Goal: Information Seeking & Learning: Find specific fact

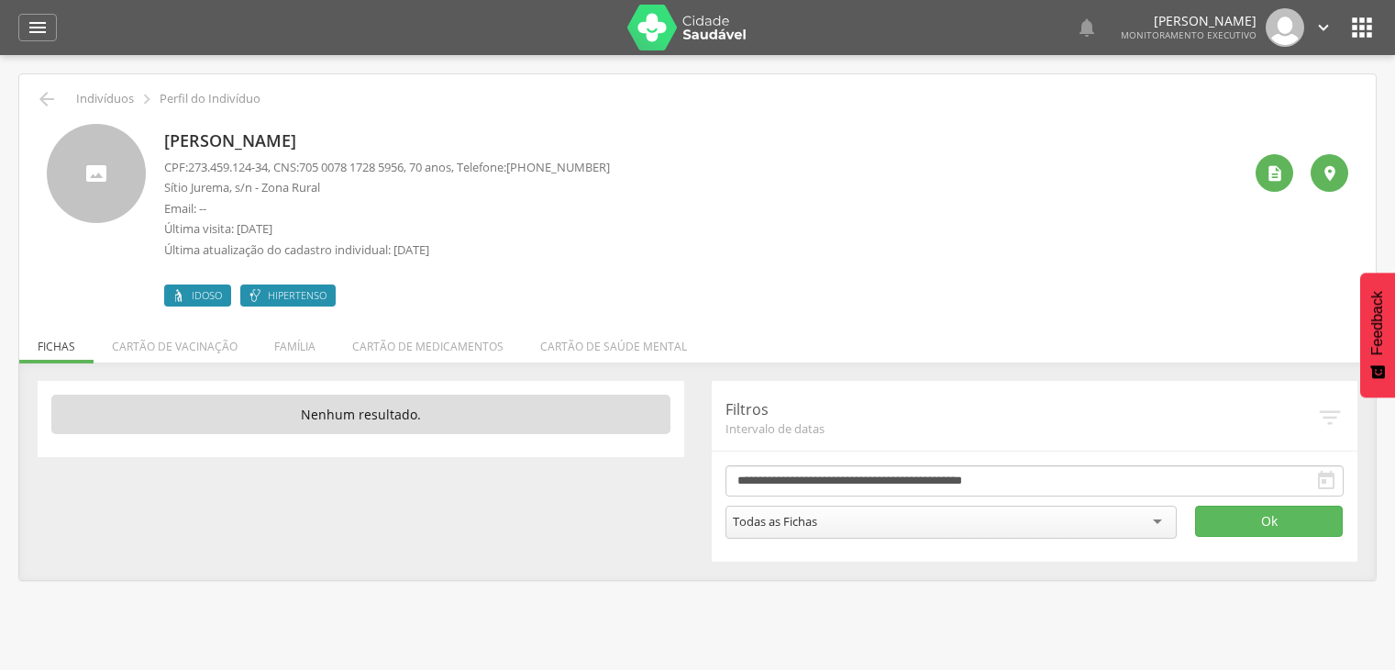
scroll to position [15, 0]
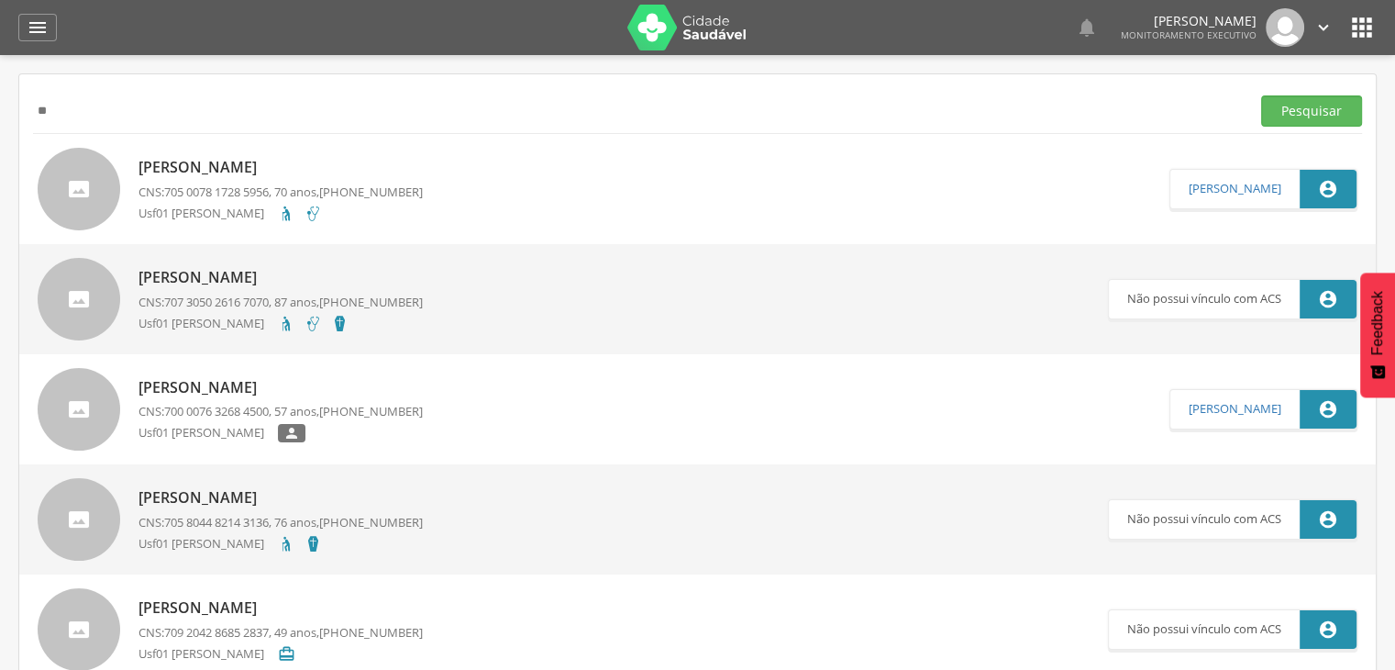
type input "*"
click at [174, 109] on input "text" at bounding box center [638, 110] width 1210 height 31
paste input "**********"
click at [1261, 95] on button "Pesquisar" at bounding box center [1311, 110] width 101 height 31
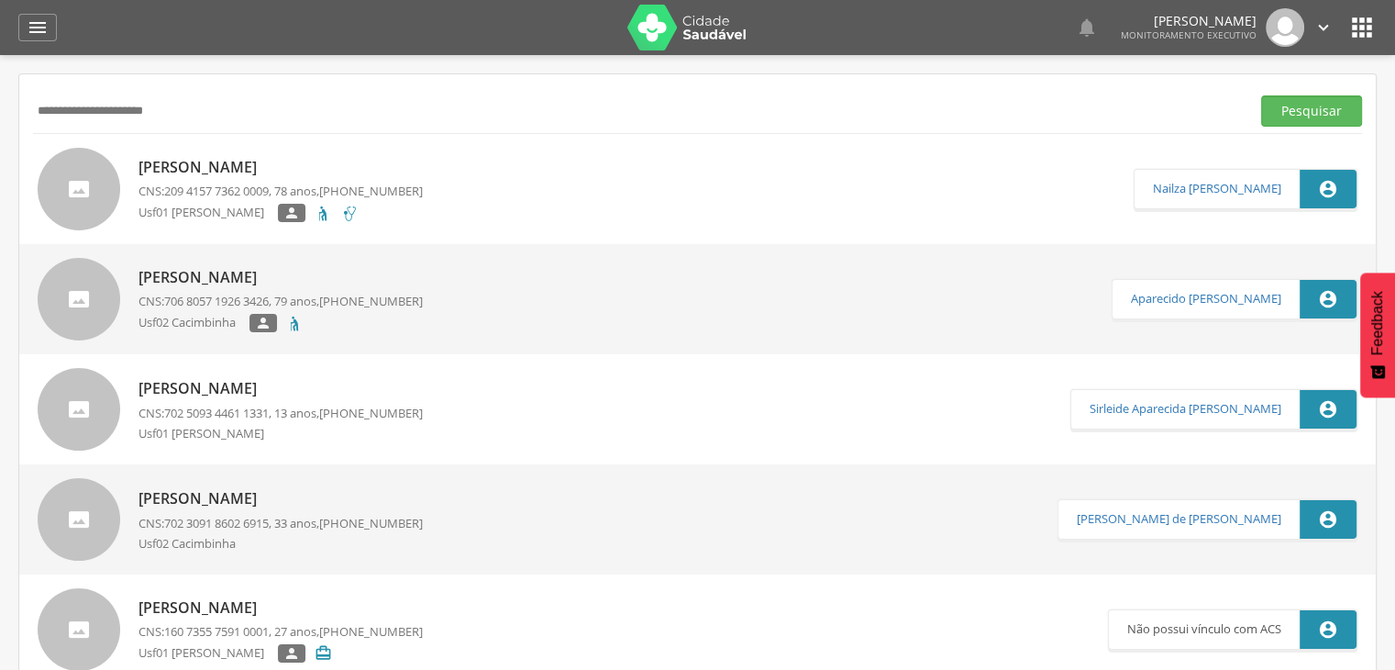
click at [234, 180] on div "[PERSON_NAME] CNS: 209 4157 7362 0009 , 78 anos, [PHONE_NUMBER] Usf01 [PERSON_N…" at bounding box center [281, 189] width 284 height 76
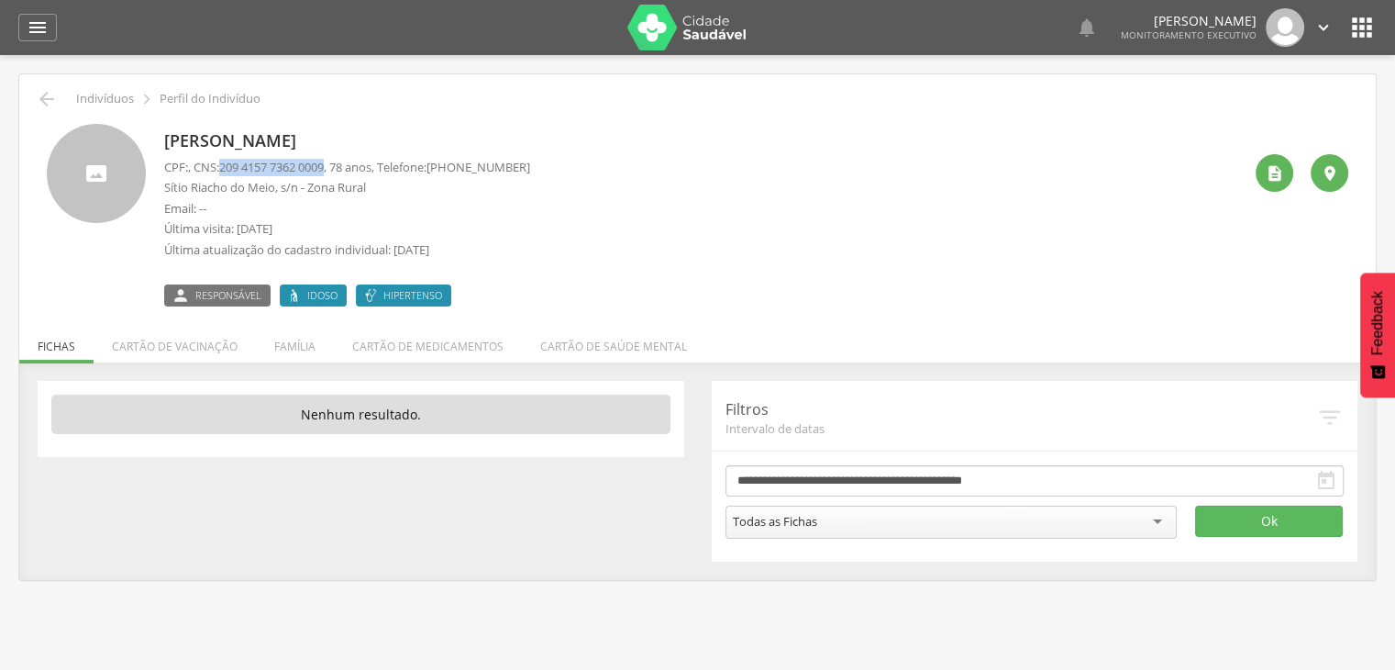
drag, startPoint x: 336, startPoint y: 166, endPoint x: 228, endPoint y: 160, distance: 108.4
click at [228, 160] on span "209 4157 7362 0009" at bounding box center [271, 167] width 105 height 17
copy span "209 4157 7362 0009"
click at [55, 93] on icon "" at bounding box center [47, 99] width 22 height 22
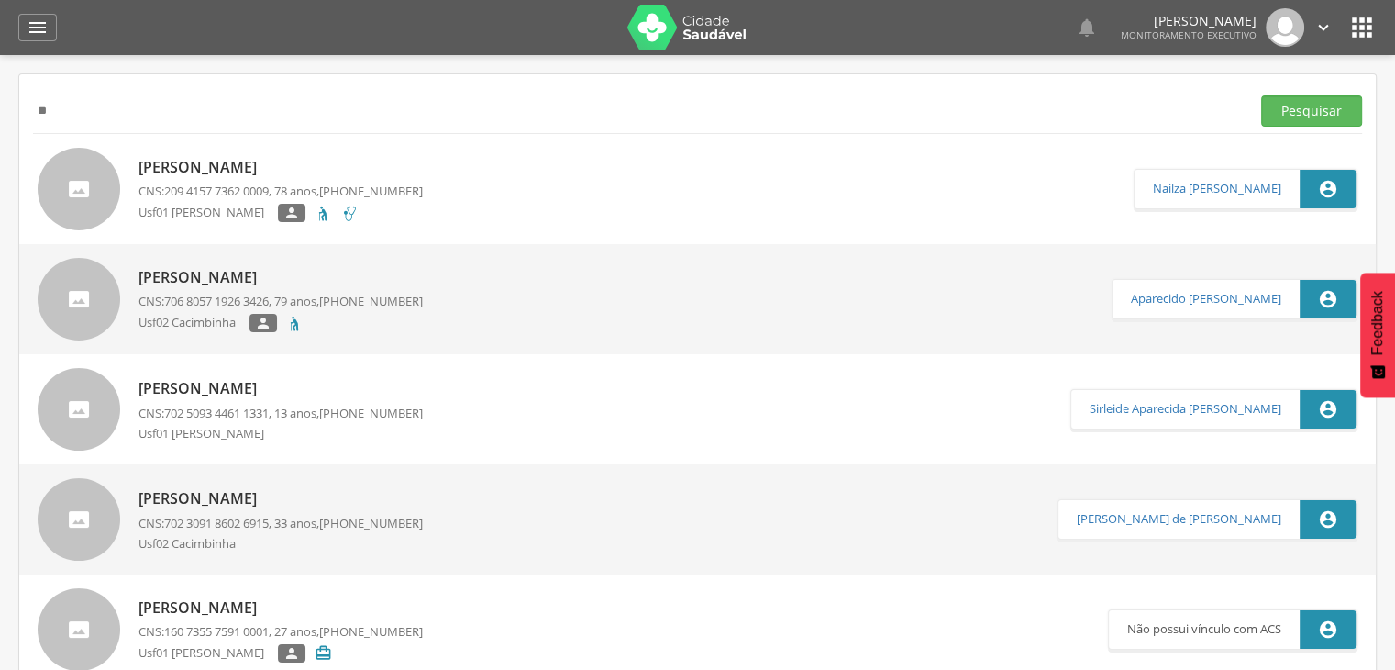
type input "*"
click at [221, 96] on input "text" at bounding box center [638, 110] width 1210 height 31
paste input "**********"
click at [1261, 95] on button "Pesquisar" at bounding box center [1311, 110] width 101 height 31
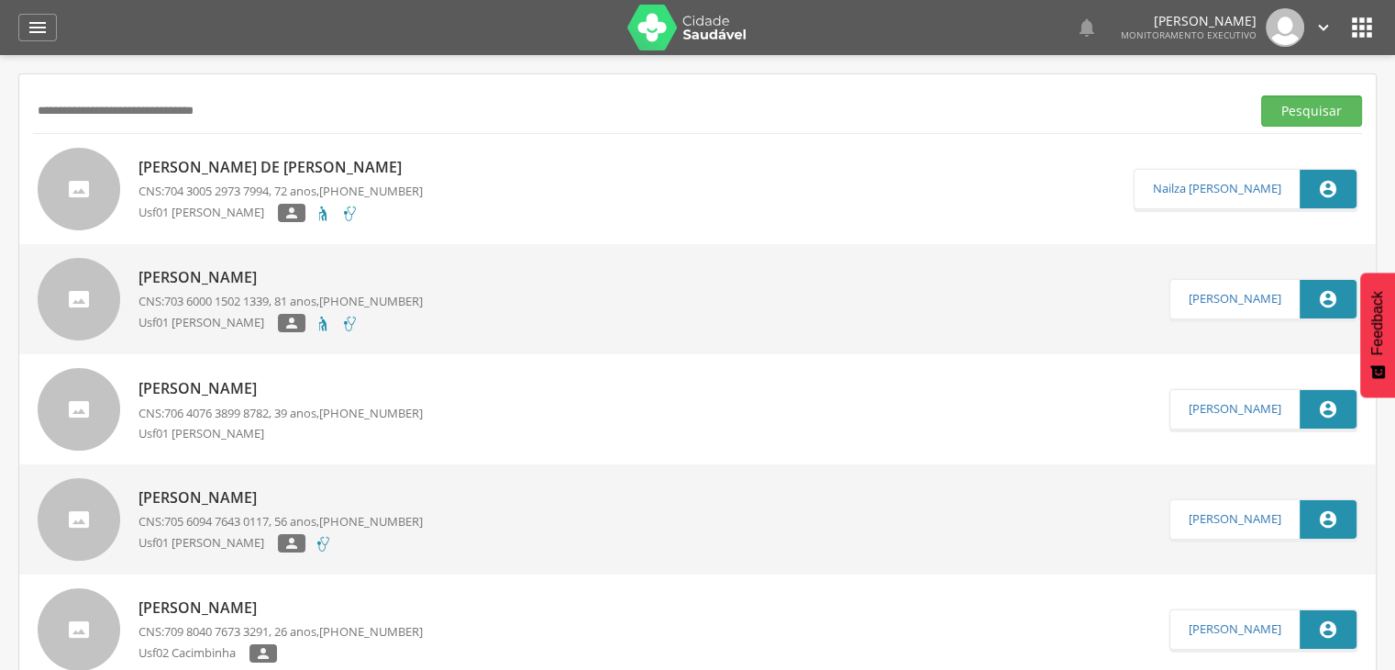
click at [317, 163] on p "[PERSON_NAME] de [PERSON_NAME]" at bounding box center [281, 167] width 284 height 21
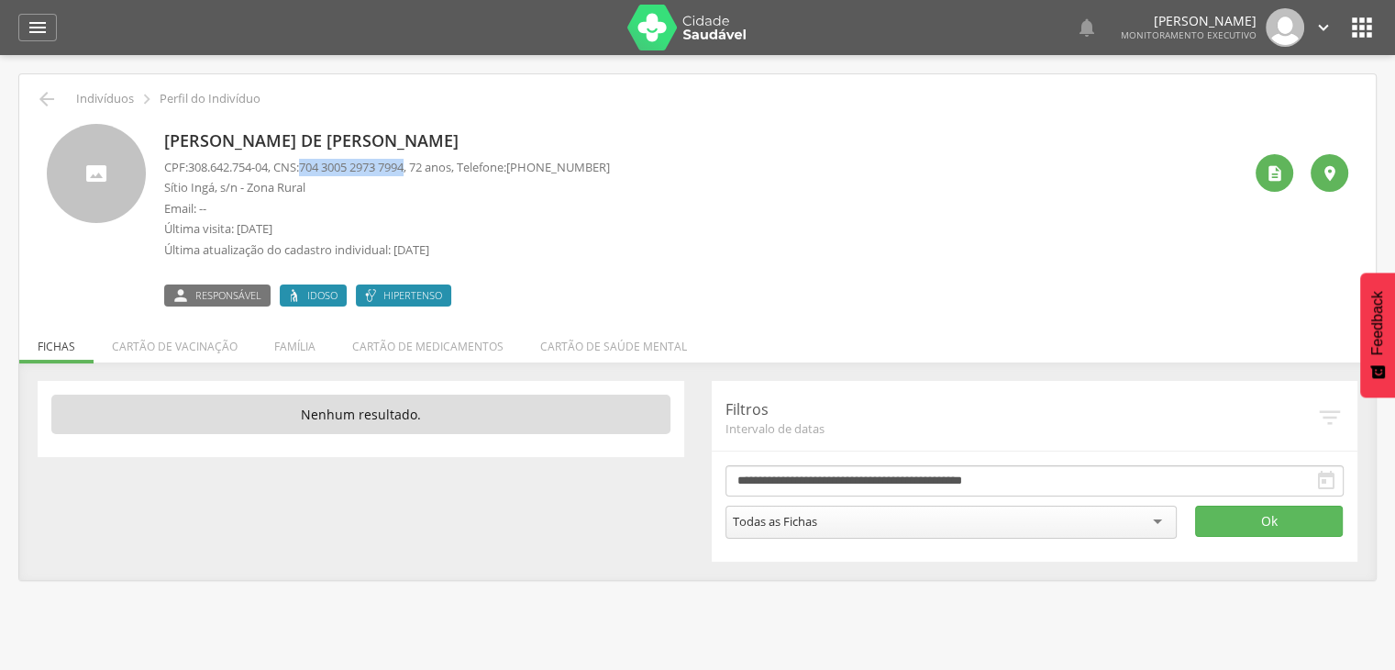
drag, startPoint x: 423, startPoint y: 166, endPoint x: 315, endPoint y: 159, distance: 108.5
click at [315, 159] on p "CPF: 308.642.754-04 , CNS: [PHONE_NUMBER] , 72 anos, Telefone: [PHONE_NUMBER]" at bounding box center [387, 167] width 446 height 17
copy span "704 3005 2973 7994"
drag, startPoint x: 274, startPoint y: 163, endPoint x: 192, endPoint y: 169, distance: 82.7
click at [192, 169] on span "308.642.754-04" at bounding box center [228, 167] width 80 height 17
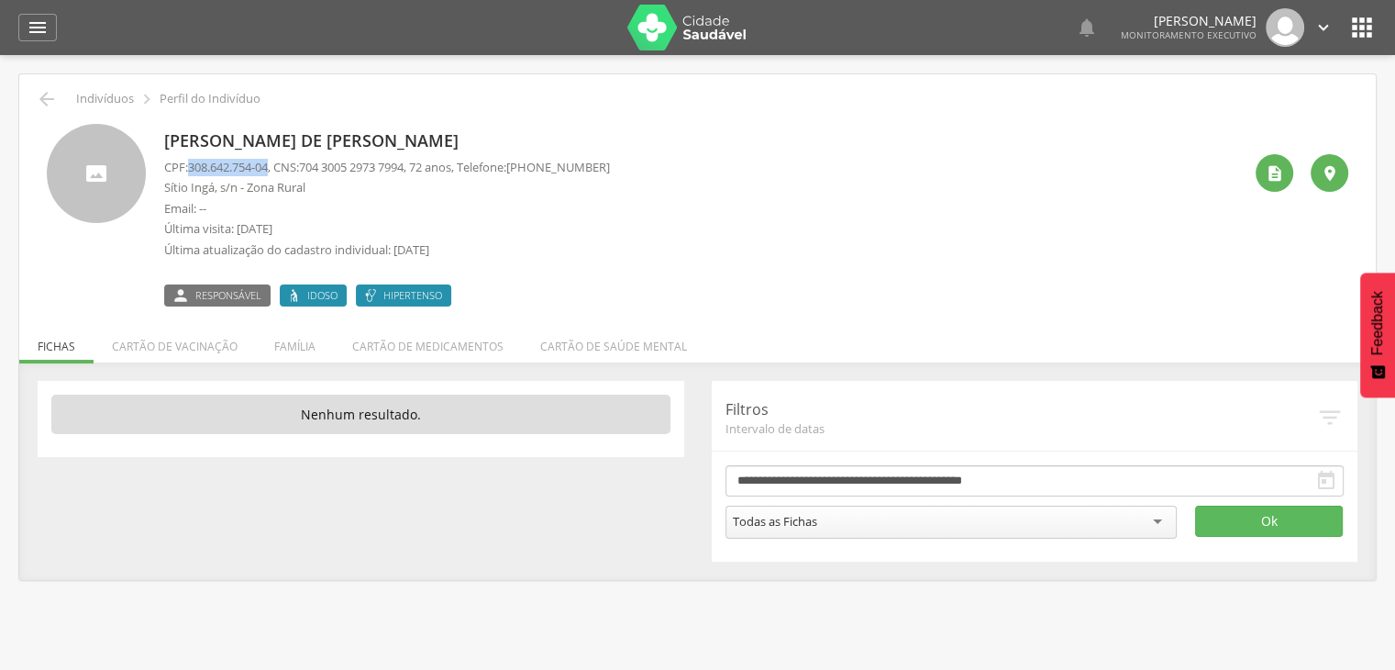
copy span "308.642.754-04"
click at [462, 335] on li "Cartão de medicamentos" at bounding box center [428, 341] width 188 height 43
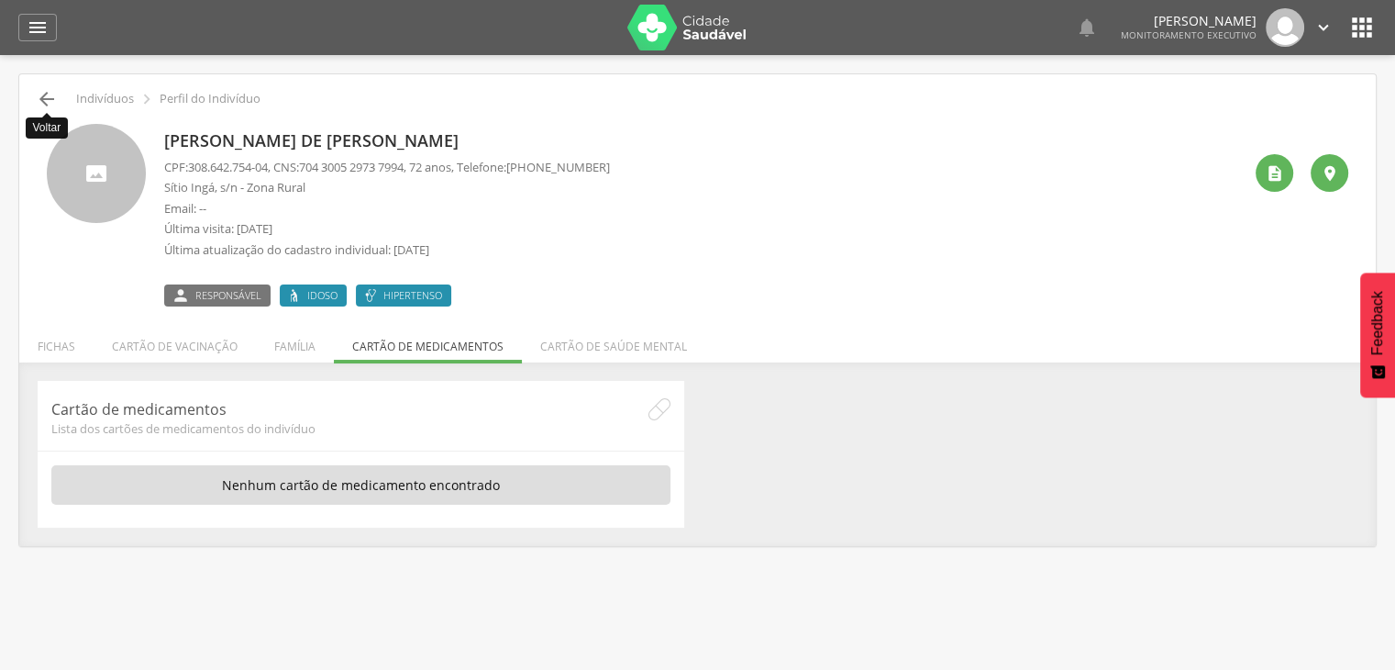
click at [43, 100] on icon "" at bounding box center [47, 99] width 22 height 22
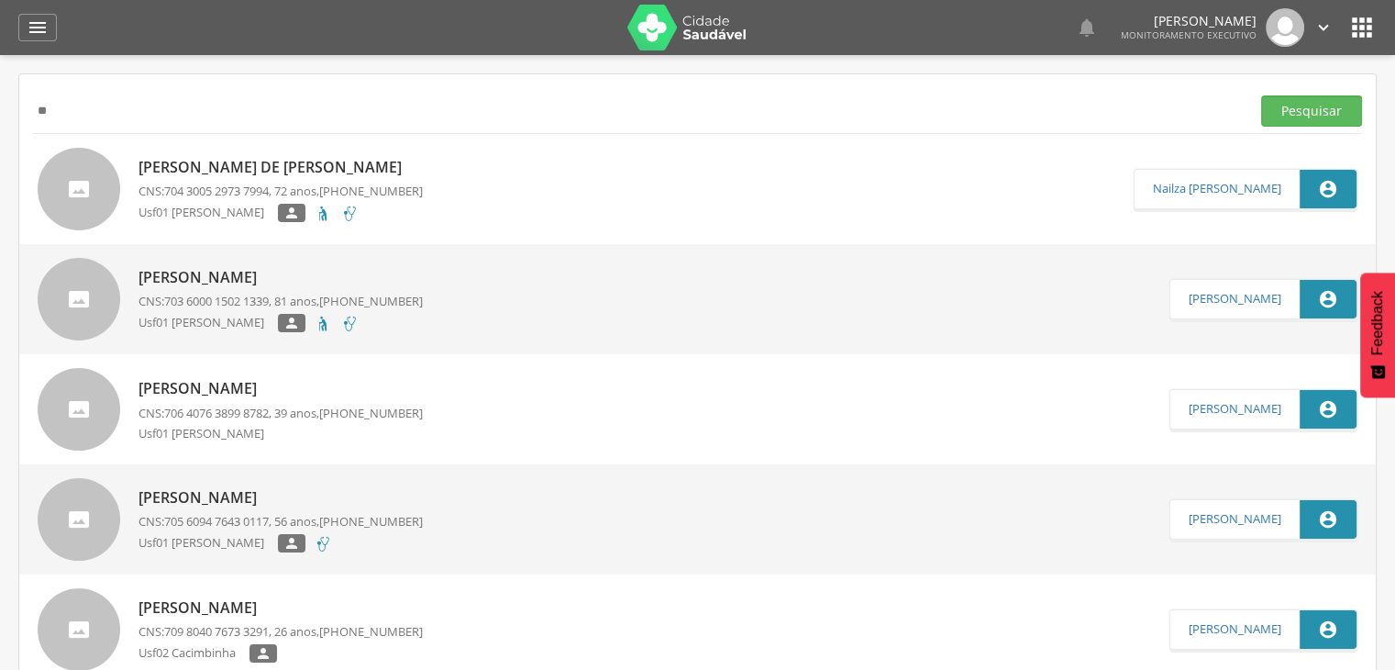
type input "*"
click at [43, 100] on input "text" at bounding box center [638, 110] width 1210 height 31
paste input "**********"
click at [1261, 95] on button "Pesquisar" at bounding box center [1311, 110] width 101 height 31
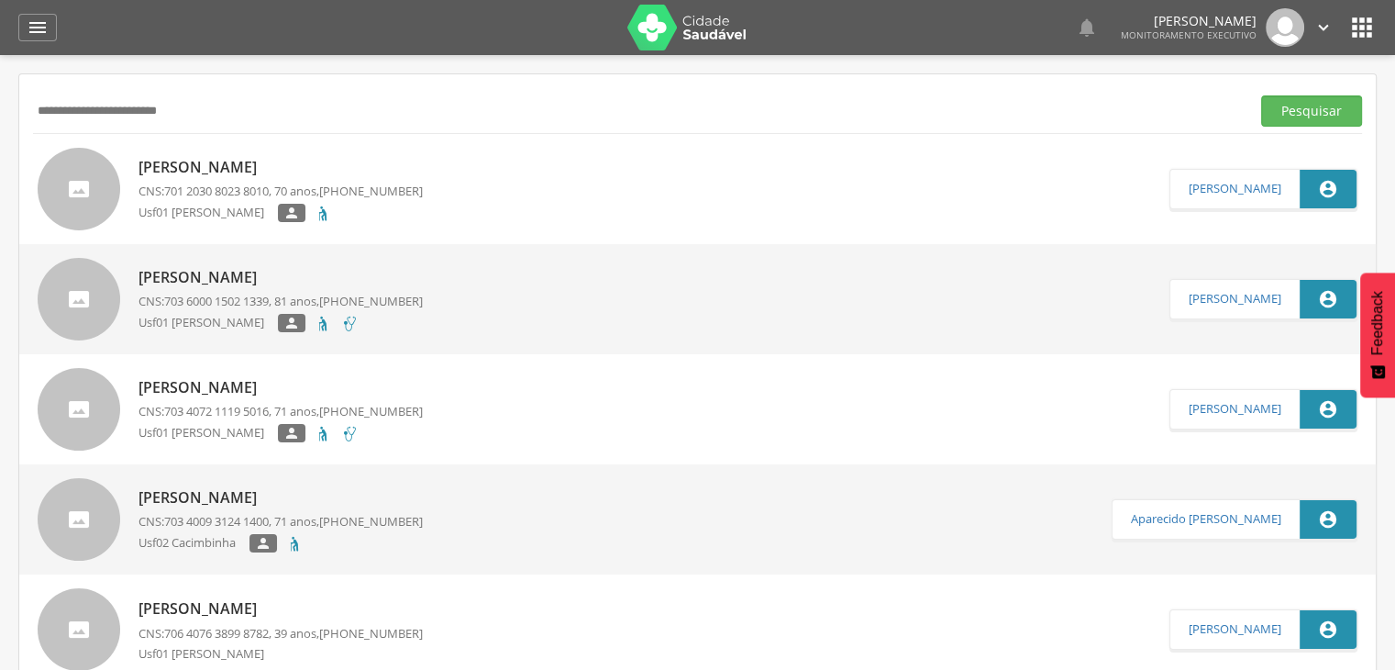
scroll to position [42, 0]
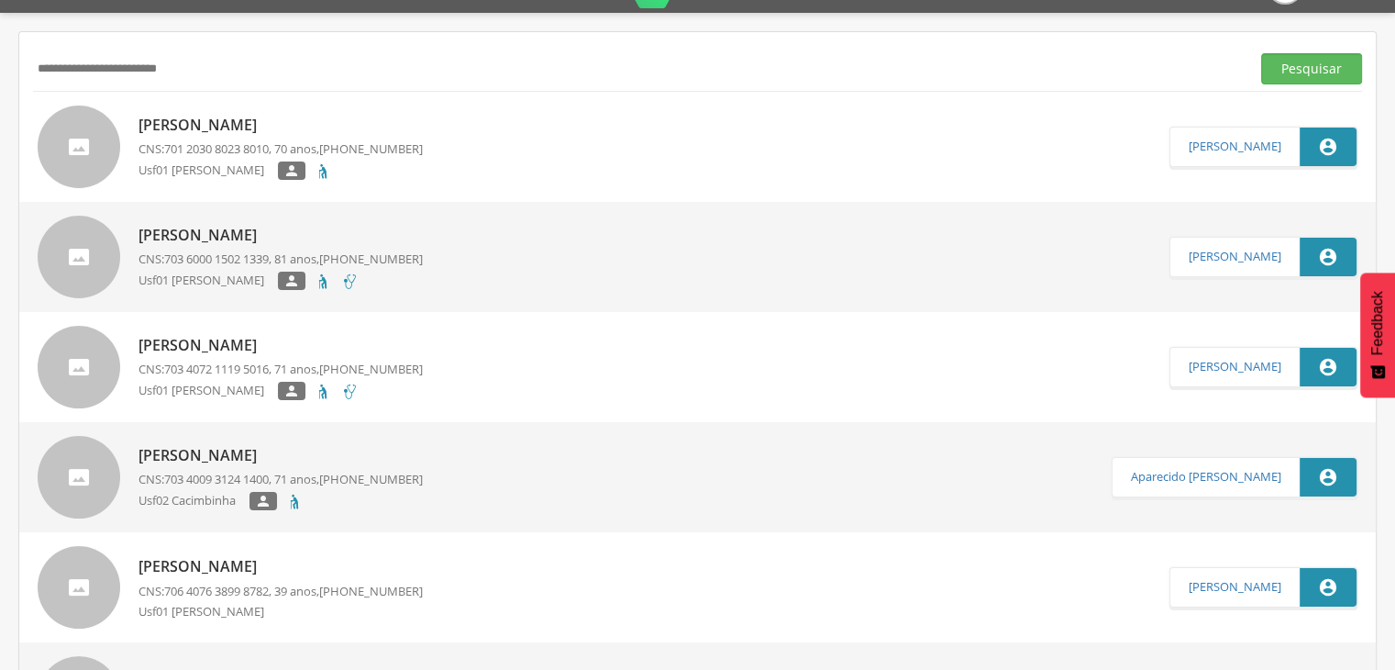
click at [223, 128] on p "[PERSON_NAME]" at bounding box center [281, 125] width 284 height 21
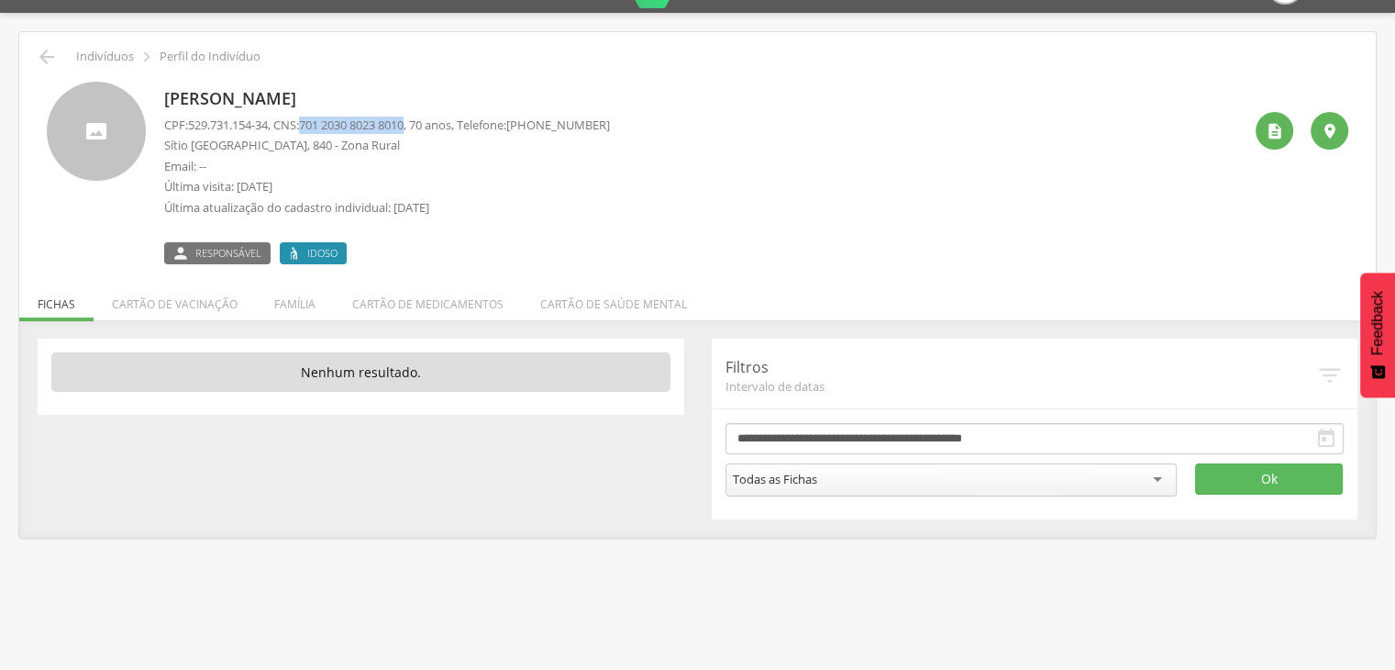
drag, startPoint x: 420, startPoint y: 122, endPoint x: 308, endPoint y: 123, distance: 111.9
click at [308, 123] on p "CPF: 529.731.154-34 , CNS: [PHONE_NUMBER] , 70 anos, Telefone: [PHONE_NUMBER]" at bounding box center [387, 125] width 446 height 17
copy p "701 2030 8023 8010"
drag, startPoint x: 275, startPoint y: 125, endPoint x: 190, endPoint y: 128, distance: 85.4
click at [190, 128] on p "CPF: 529.731.154-34 , CNS: [PHONE_NUMBER] , 70 anos, Telefone: [PHONE_NUMBER]" at bounding box center [387, 125] width 446 height 17
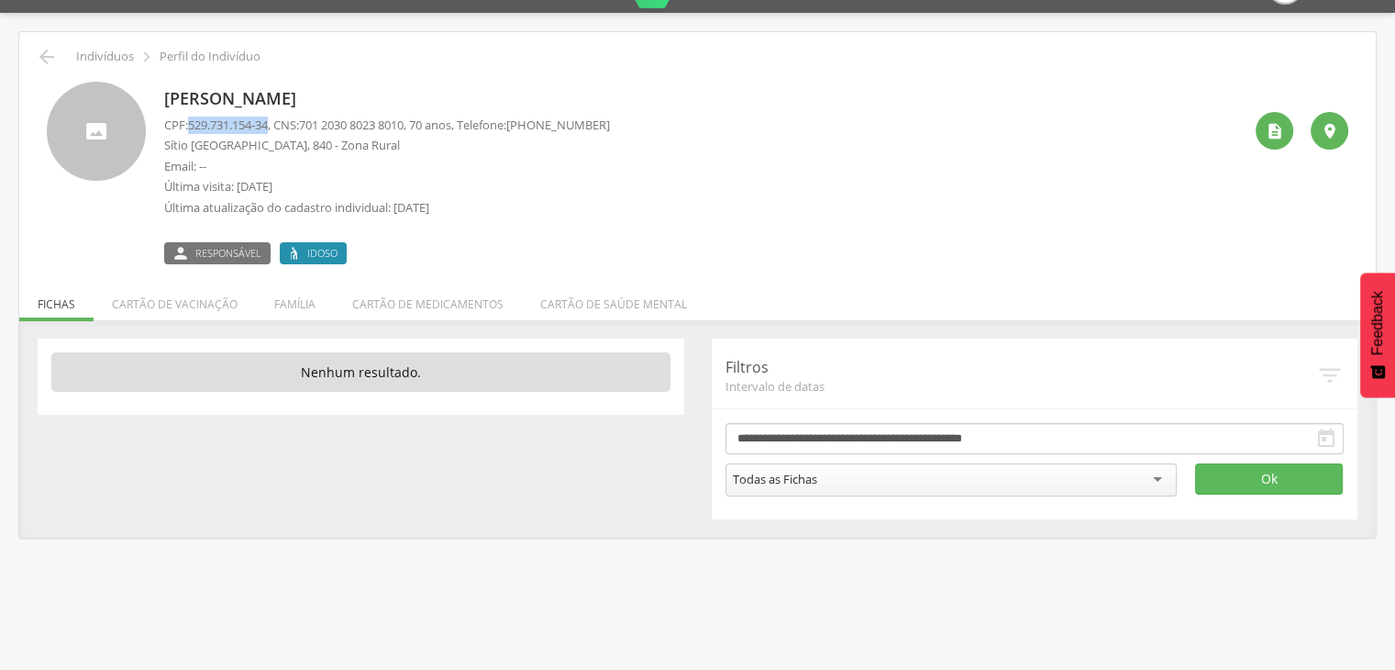
copy span "529.731.154-34"
click at [56, 53] on icon "" at bounding box center [47, 57] width 22 height 22
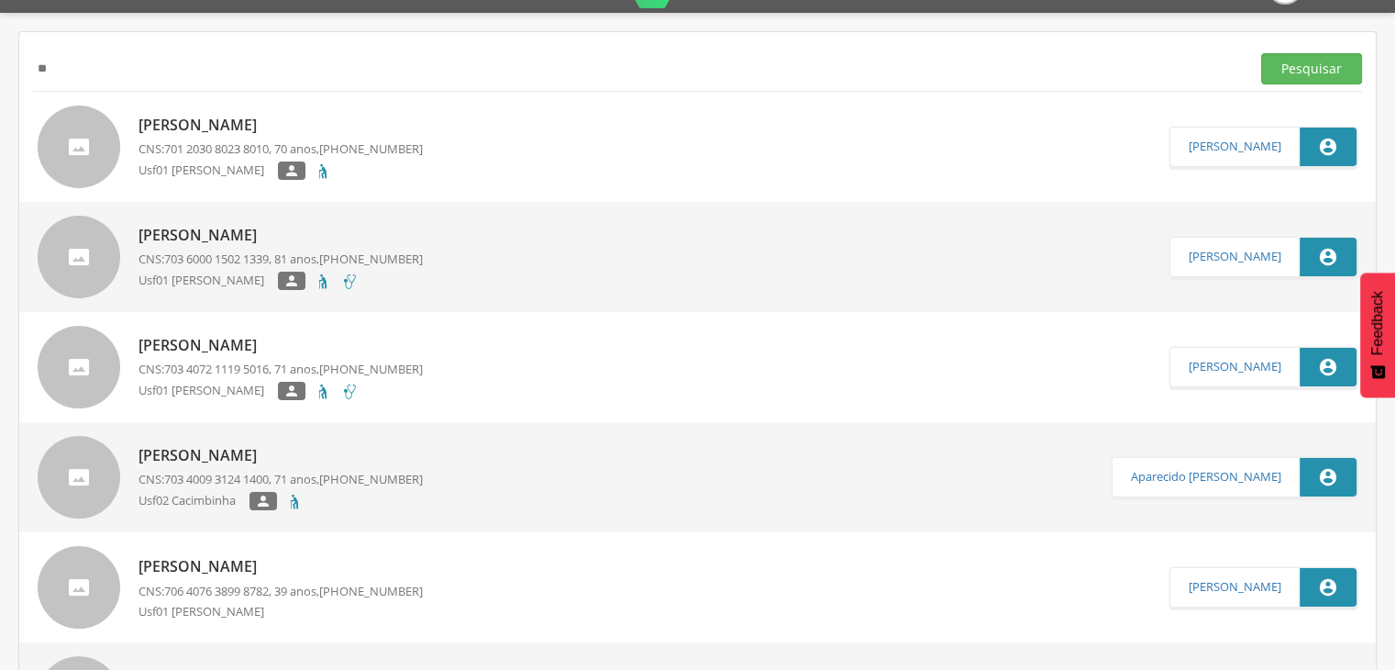
type input "*"
click at [227, 56] on input "text" at bounding box center [638, 68] width 1210 height 31
paste input "**********"
click at [1261, 53] on button "Pesquisar" at bounding box center [1311, 68] width 101 height 31
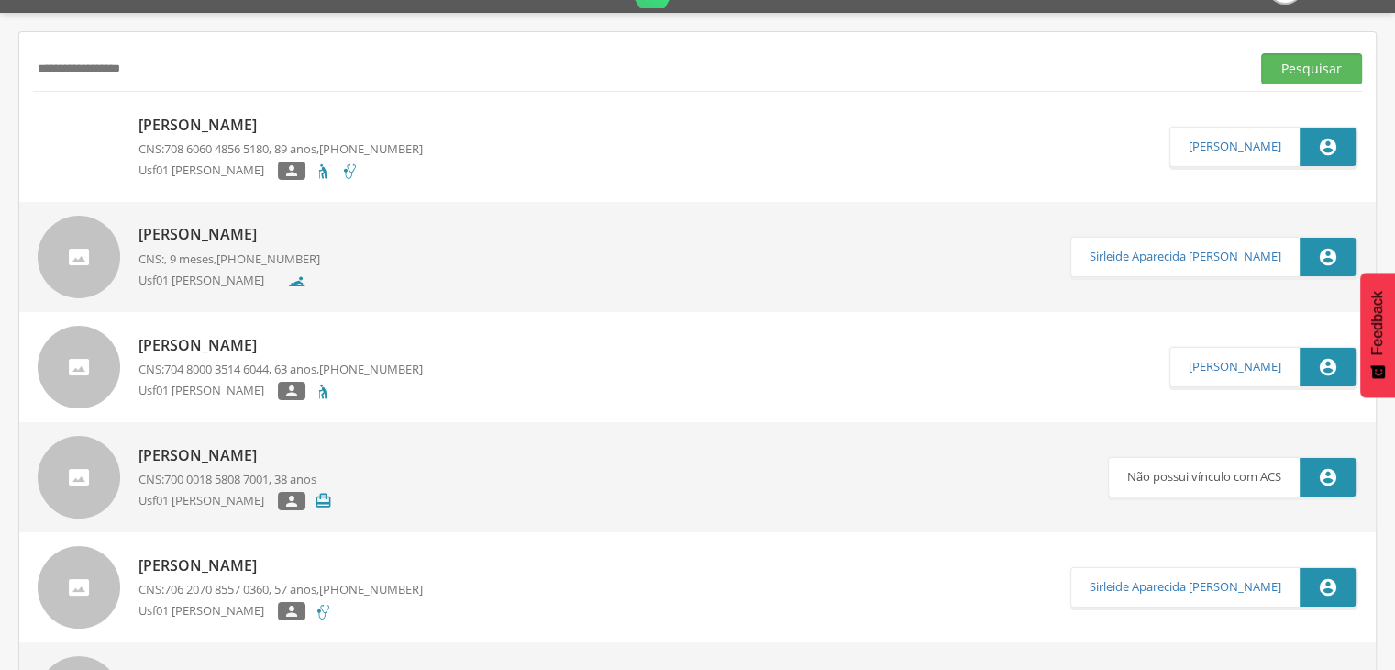
click at [236, 122] on p "[PERSON_NAME]" at bounding box center [281, 125] width 284 height 21
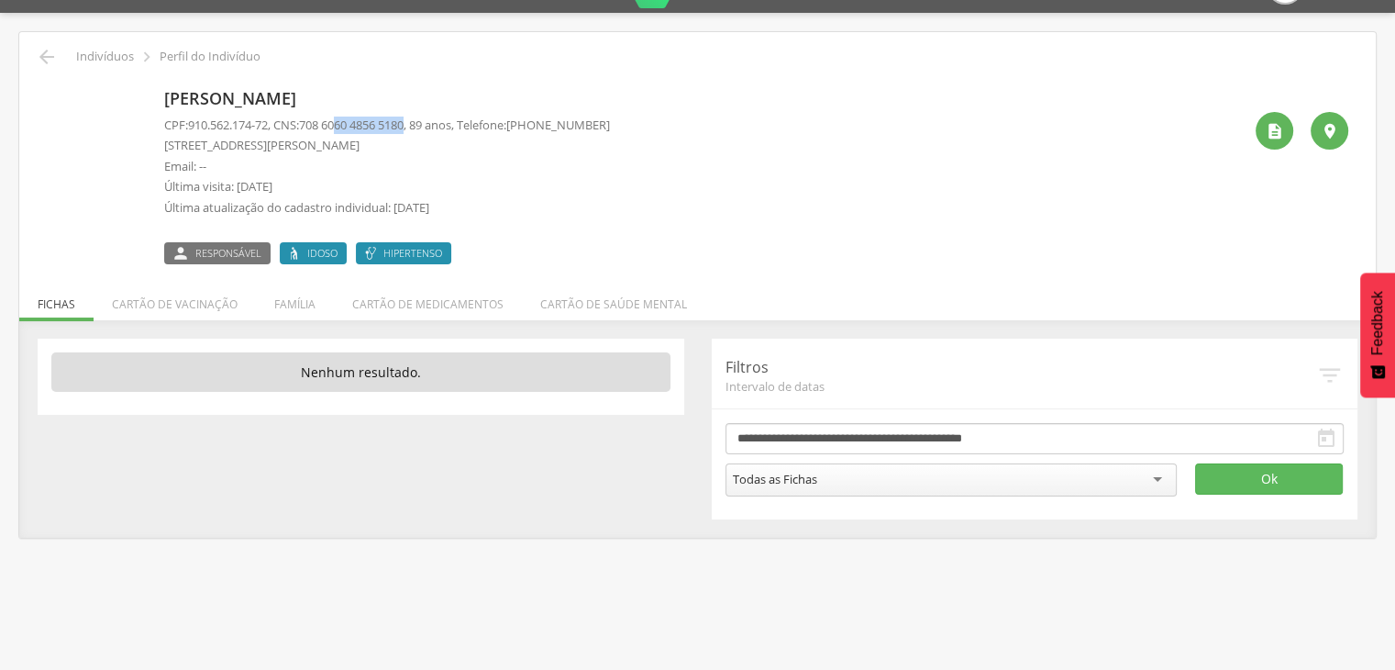
drag, startPoint x: 420, startPoint y: 122, endPoint x: 352, endPoint y: 120, distance: 67.9
click at [352, 120] on span "708 6060 4856 5180" at bounding box center [351, 125] width 105 height 17
click at [363, 125] on span "708 6060 4856 5180" at bounding box center [351, 125] width 105 height 17
drag, startPoint x: 421, startPoint y: 125, endPoint x: 313, endPoint y: 121, distance: 108.3
click at [313, 121] on span "708 6060 4856 5180" at bounding box center [351, 125] width 105 height 17
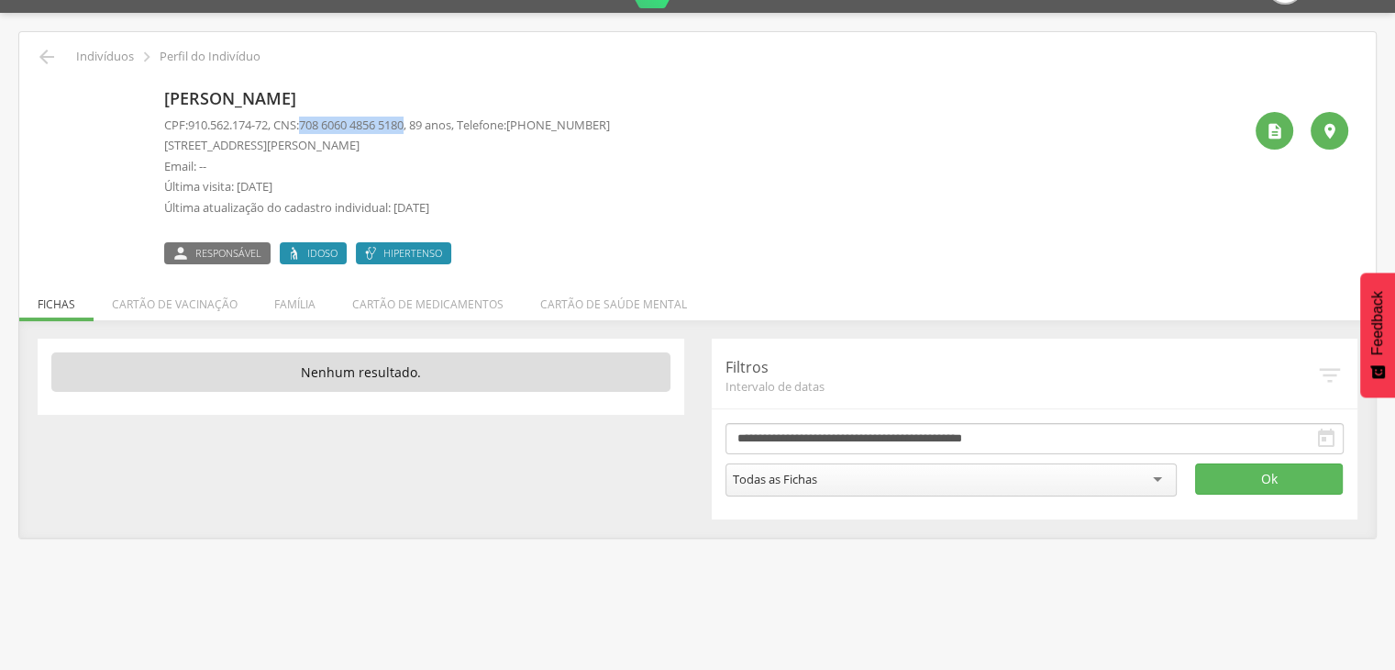
copy span "708 6060 4856 5180"
drag, startPoint x: 274, startPoint y: 125, endPoint x: 190, endPoint y: 120, distance: 84.5
click at [190, 120] on p "CPF: 910.562.174-72 , CNS: [PHONE_NUMBER] , 89 anos, Telefone: [PHONE_NUMBER]" at bounding box center [387, 125] width 446 height 17
copy span "910.562.174-72"
click at [49, 58] on icon "" at bounding box center [47, 57] width 22 height 22
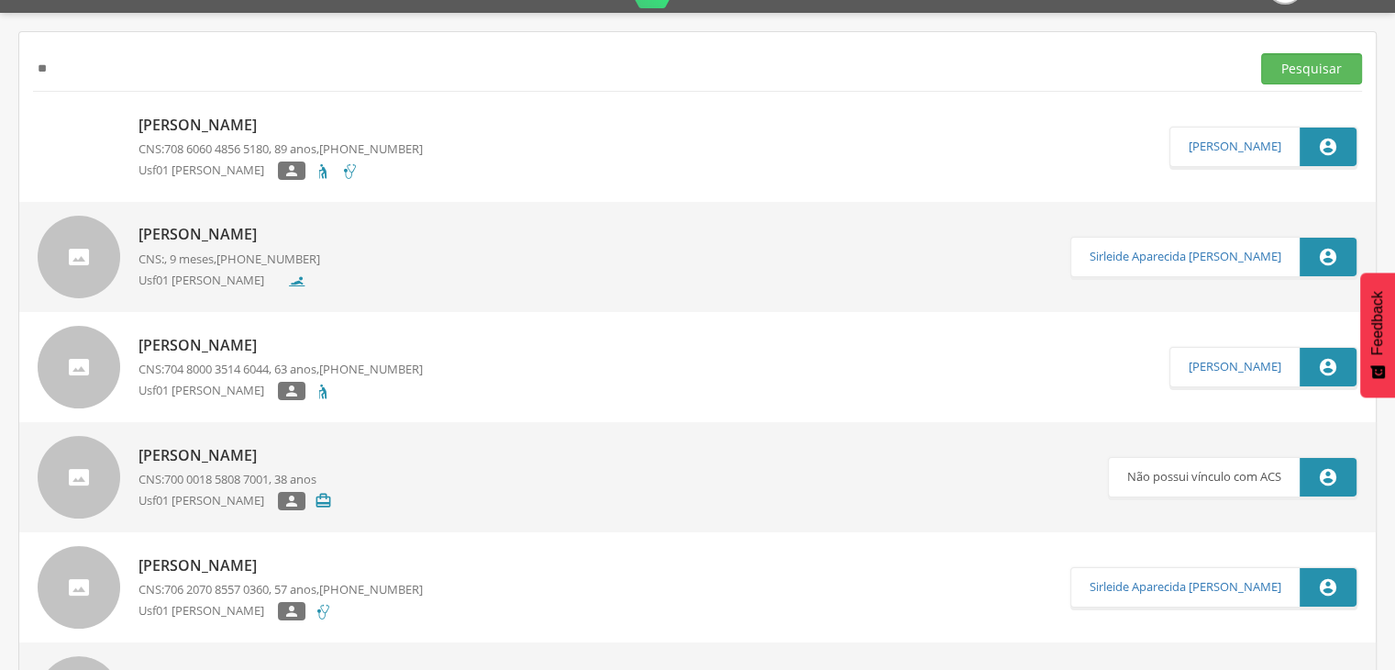
type input "*"
click at [200, 61] on input "text" at bounding box center [638, 68] width 1210 height 31
paste input "**********"
type input "**********"
click at [1261, 53] on button "Pesquisar" at bounding box center [1311, 68] width 101 height 31
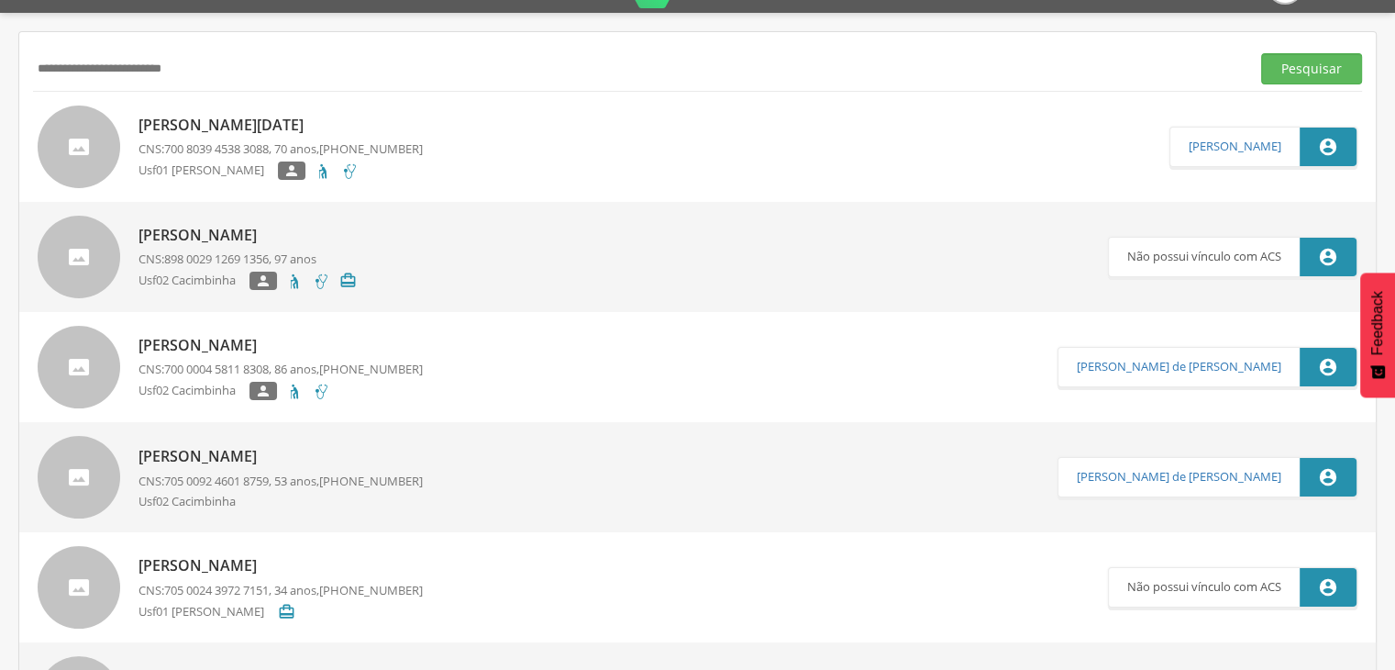
click at [243, 126] on p "[PERSON_NAME][DATE]" at bounding box center [281, 125] width 284 height 21
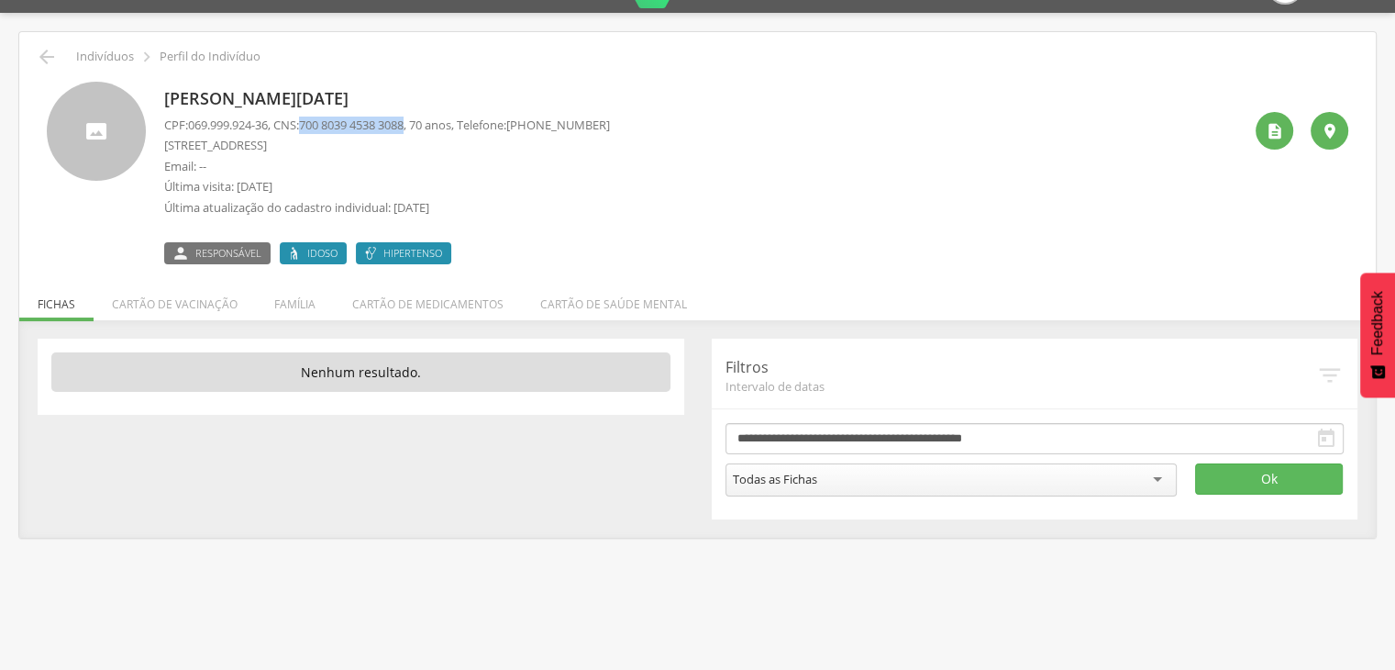
drag, startPoint x: 420, startPoint y: 123, endPoint x: 310, endPoint y: 127, distance: 110.1
click at [310, 127] on p "CPF: 069.999.924-36 , CNS: [PHONE_NUMBER] , 70 anos, Telefone: [PHONE_NUMBER]" at bounding box center [387, 125] width 446 height 17
copy span "700 8039 4538 3088"
drag, startPoint x: 275, startPoint y: 125, endPoint x: 188, endPoint y: 127, distance: 87.2
click at [188, 127] on p "CPF: 069.999.924-36 , CNS: [PHONE_NUMBER] , 70 anos, Telefone: [PHONE_NUMBER]" at bounding box center [387, 125] width 446 height 17
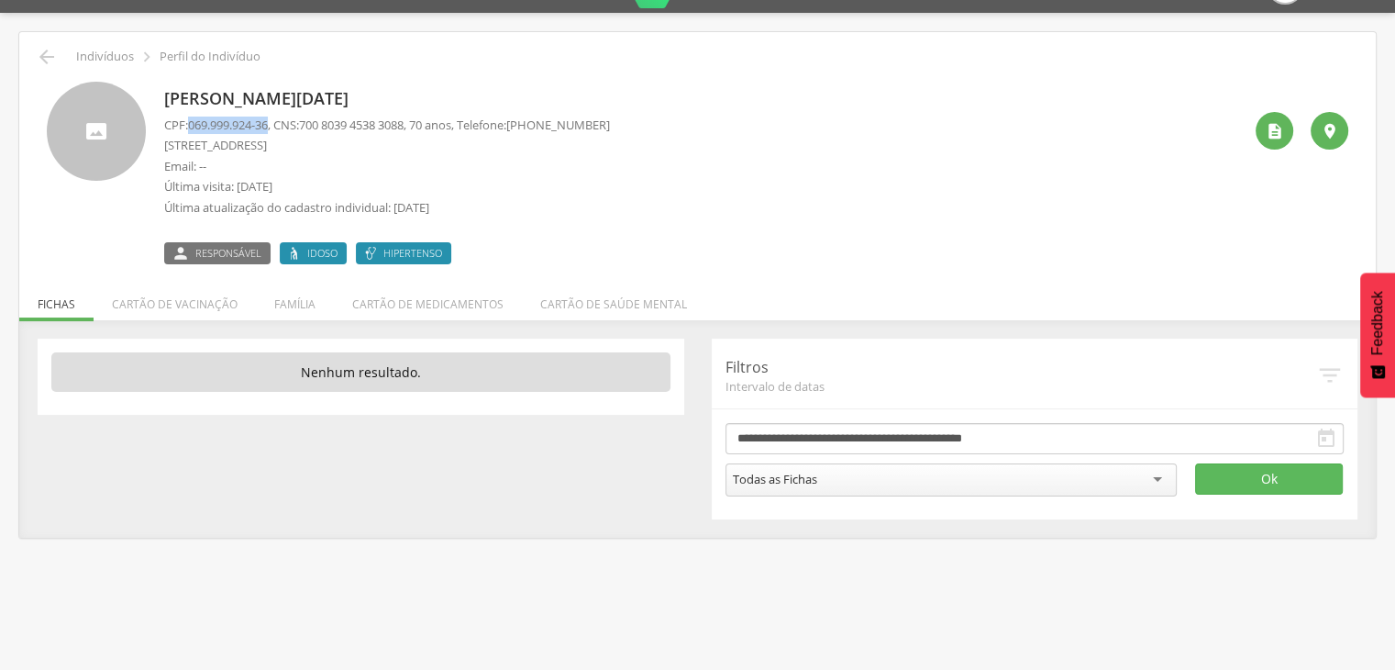
copy p "069.999.924-36"
click at [48, 51] on icon "" at bounding box center [47, 57] width 22 height 22
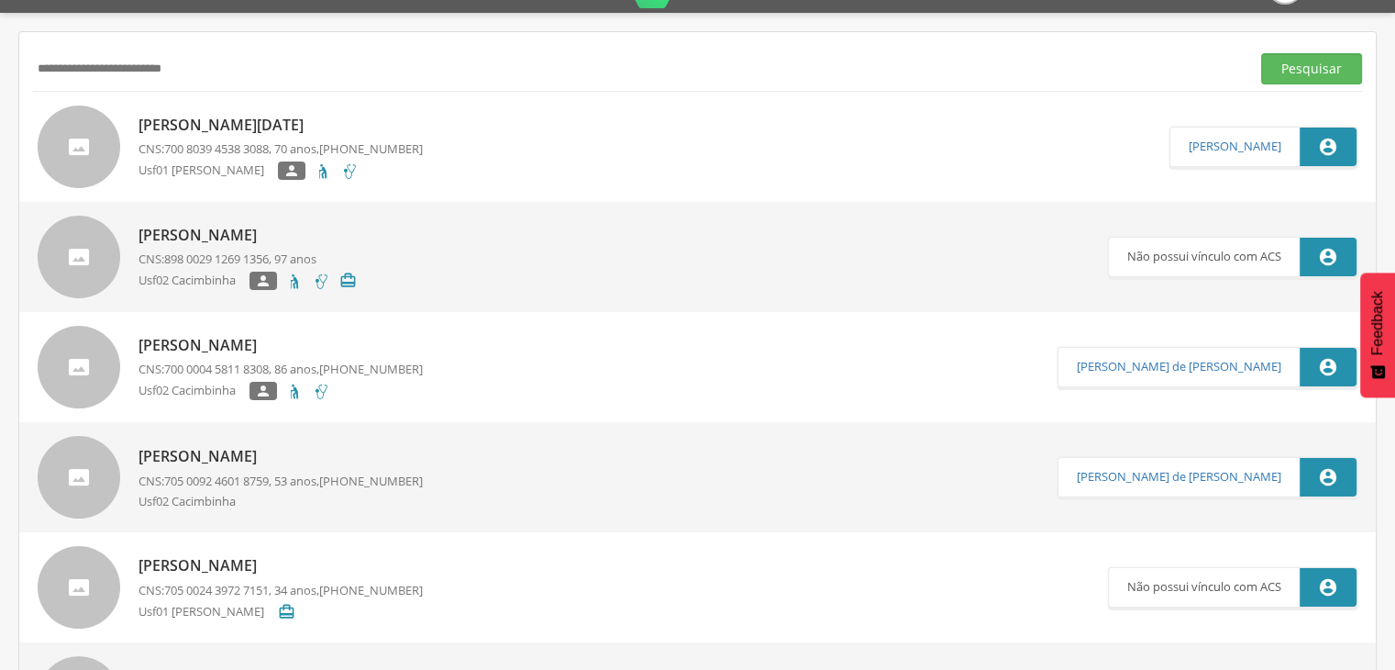
drag, startPoint x: 217, startPoint y: 73, endPoint x: 29, endPoint y: 84, distance: 187.5
click at [81, 65] on input "text" at bounding box center [638, 68] width 1210 height 31
paste input "**********"
type input "**********"
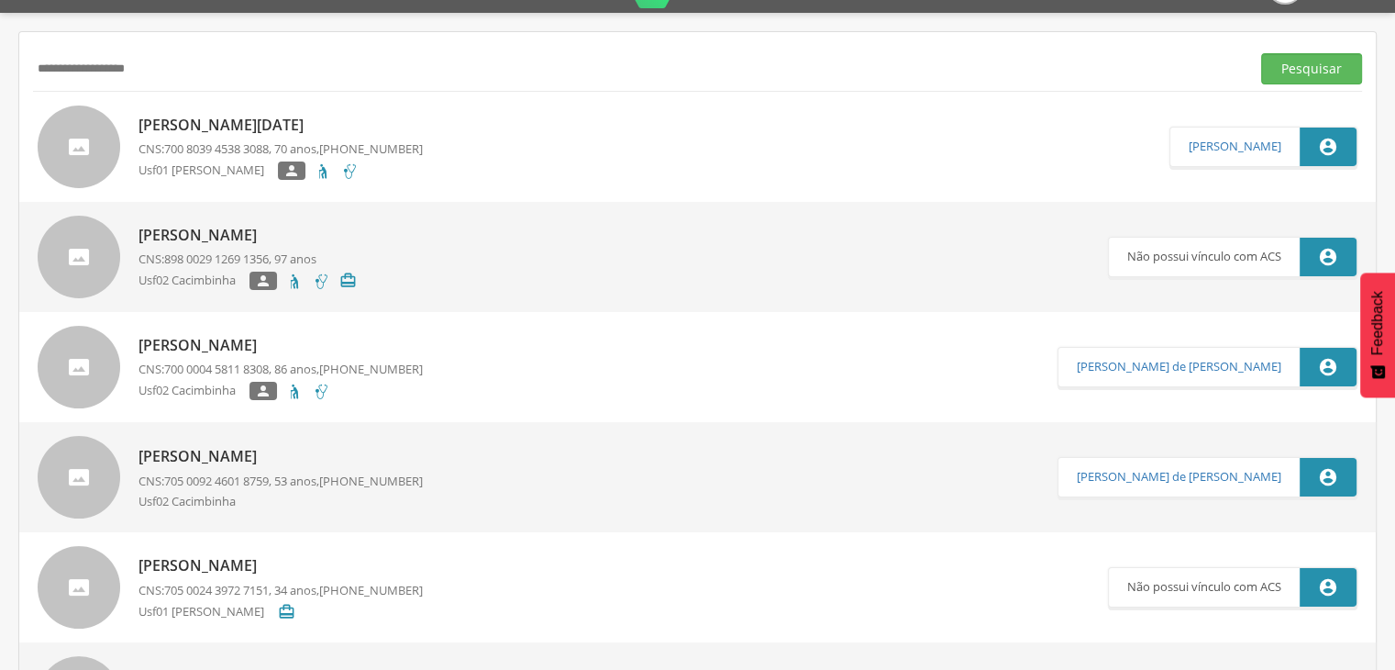
click at [1261, 53] on button "Pesquisar" at bounding box center [1311, 68] width 101 height 31
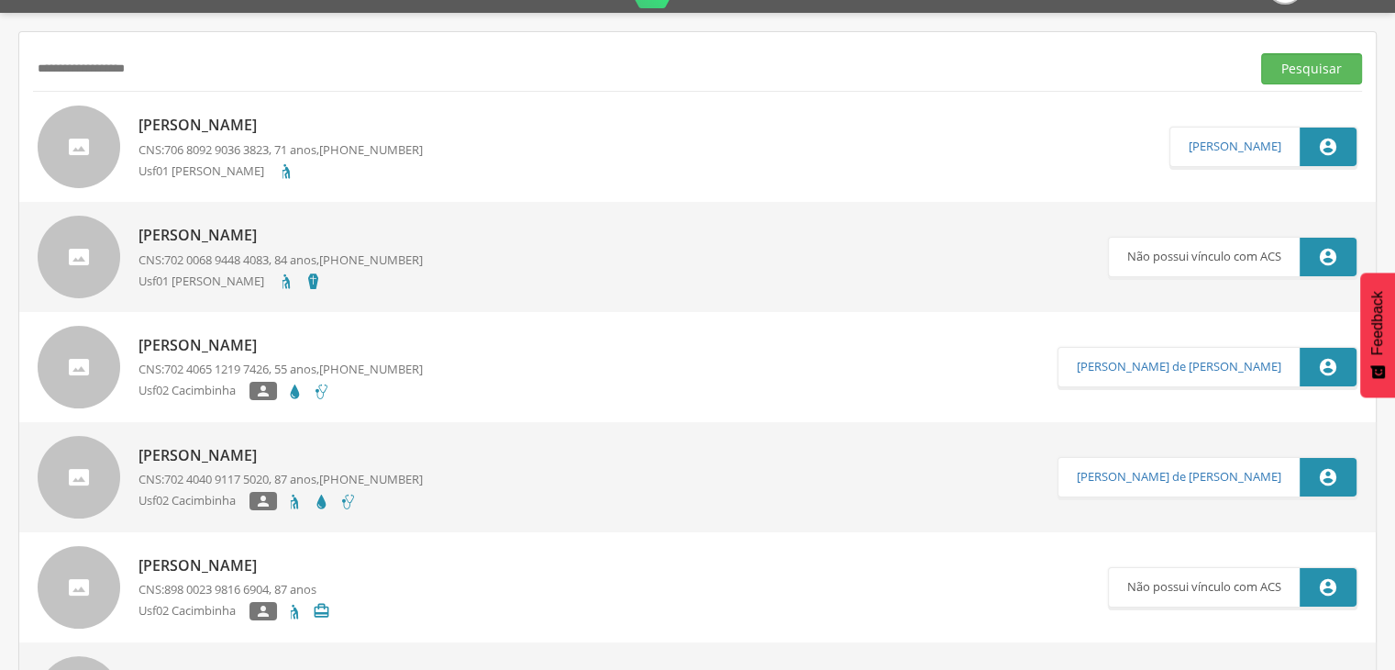
click at [137, 46] on div "**********" at bounding box center [697, 68] width 1329 height 45
click at [200, 149] on span "706 8092 9036 3823" at bounding box center [216, 149] width 105 height 17
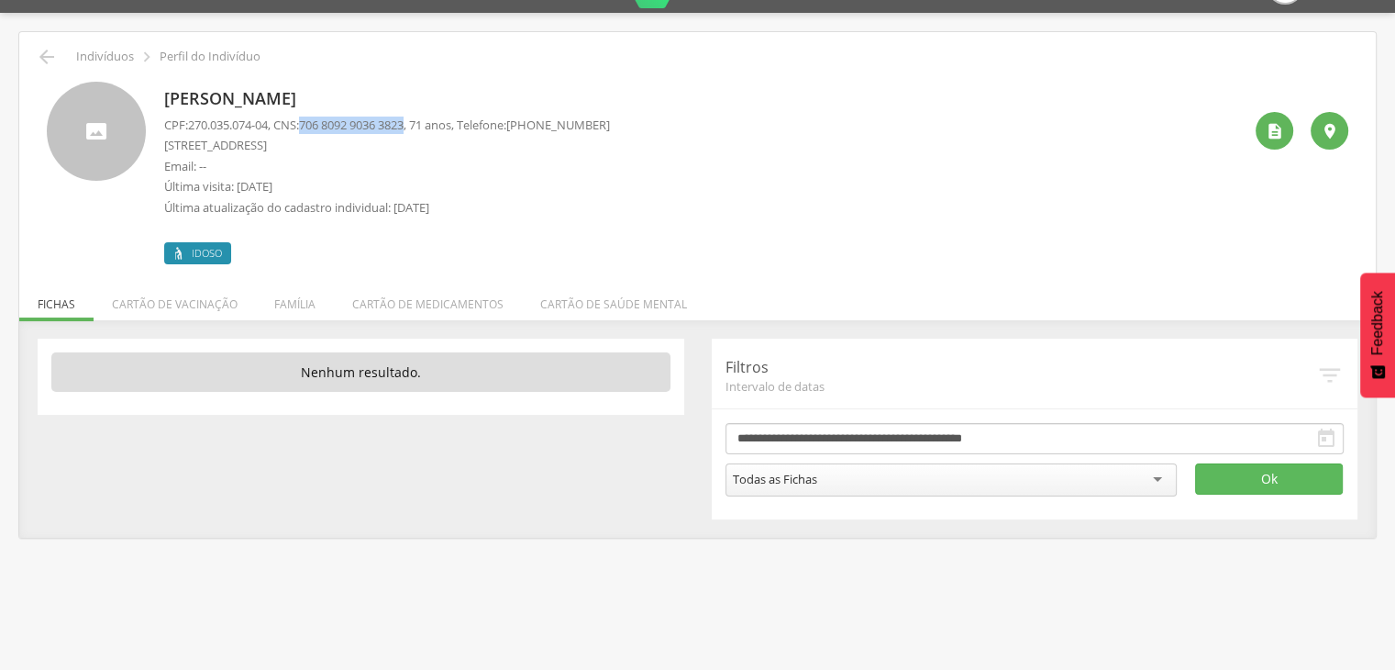
drag, startPoint x: 422, startPoint y: 122, endPoint x: 309, endPoint y: 126, distance: 112.9
click at [309, 126] on p "CPF: 270.035.074-04 , CNS: [PHONE_NUMBER] , 71 anos, Telefone: [PHONE_NUMBER]" at bounding box center [387, 125] width 446 height 17
copy p "706 8092 9036 3823"
drag, startPoint x: 275, startPoint y: 128, endPoint x: 192, endPoint y: 118, distance: 84.1
click at [192, 118] on span "270.035.074-04" at bounding box center [228, 125] width 80 height 17
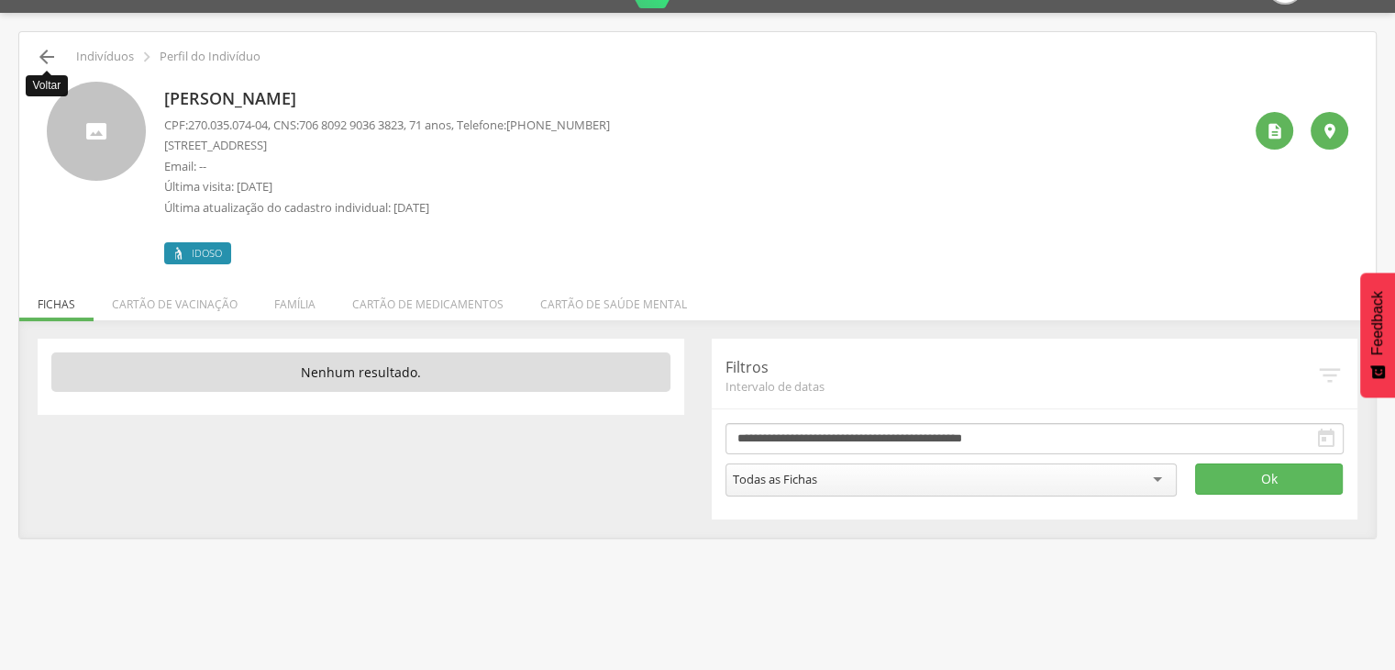
click at [37, 54] on icon "" at bounding box center [47, 57] width 22 height 22
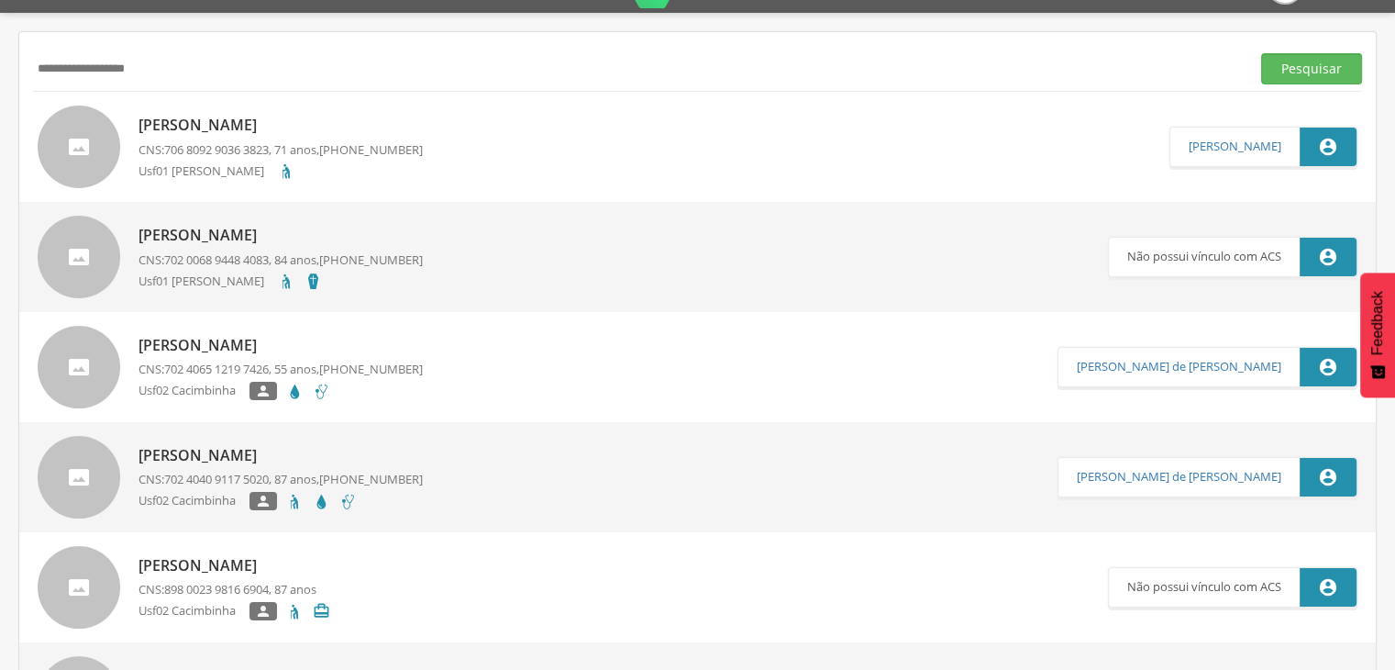
drag, startPoint x: 180, startPoint y: 75, endPoint x: 0, endPoint y: 67, distance: 180.0
click at [0, 67] on div " Supervisão  Distritos  Ubs Coordenador: - São João do Tigre / [GEOGRAPHIC_D…" at bounding box center [697, 348] width 1395 height 670
paste input "**********"
click at [1261, 53] on button "Pesquisar" at bounding box center [1311, 68] width 101 height 31
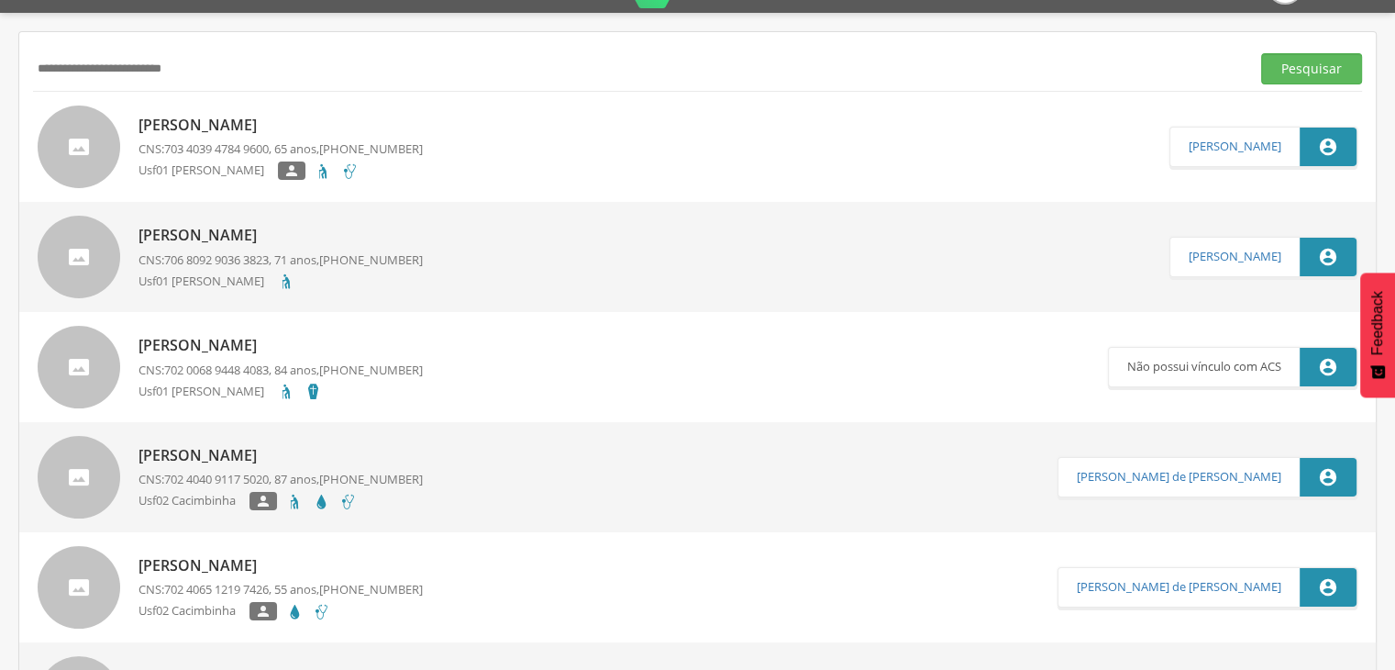
click at [332, 134] on p "[PERSON_NAME]" at bounding box center [281, 125] width 284 height 21
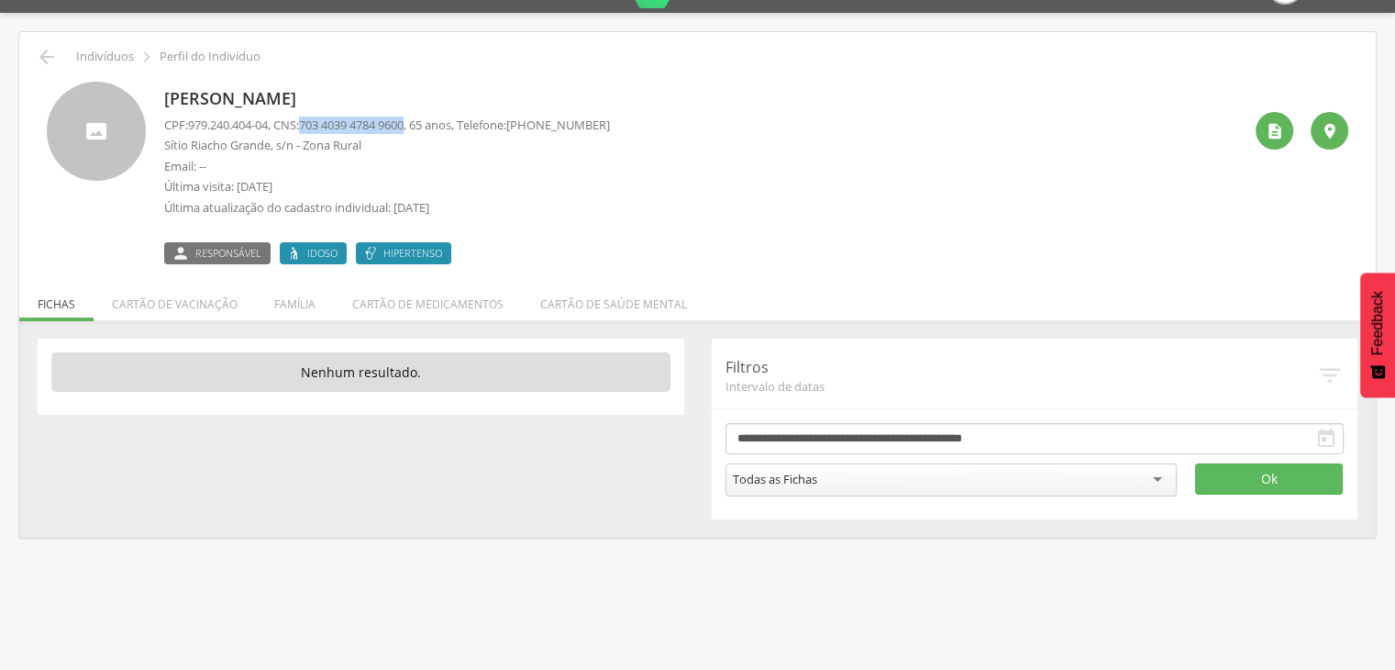
drag, startPoint x: 420, startPoint y: 122, endPoint x: 313, endPoint y: 120, distance: 107.3
click at [313, 120] on span "703 4039 4784 9600" at bounding box center [351, 125] width 105 height 17
drag, startPoint x: 275, startPoint y: 127, endPoint x: 187, endPoint y: 126, distance: 88.1
click at [187, 126] on p "CPF: 979.240.404-04 , CNS: [PHONE_NUMBER] , 65 anos, Telefone: [PHONE_NUMBER]" at bounding box center [387, 125] width 446 height 17
click at [53, 61] on icon "" at bounding box center [47, 57] width 22 height 22
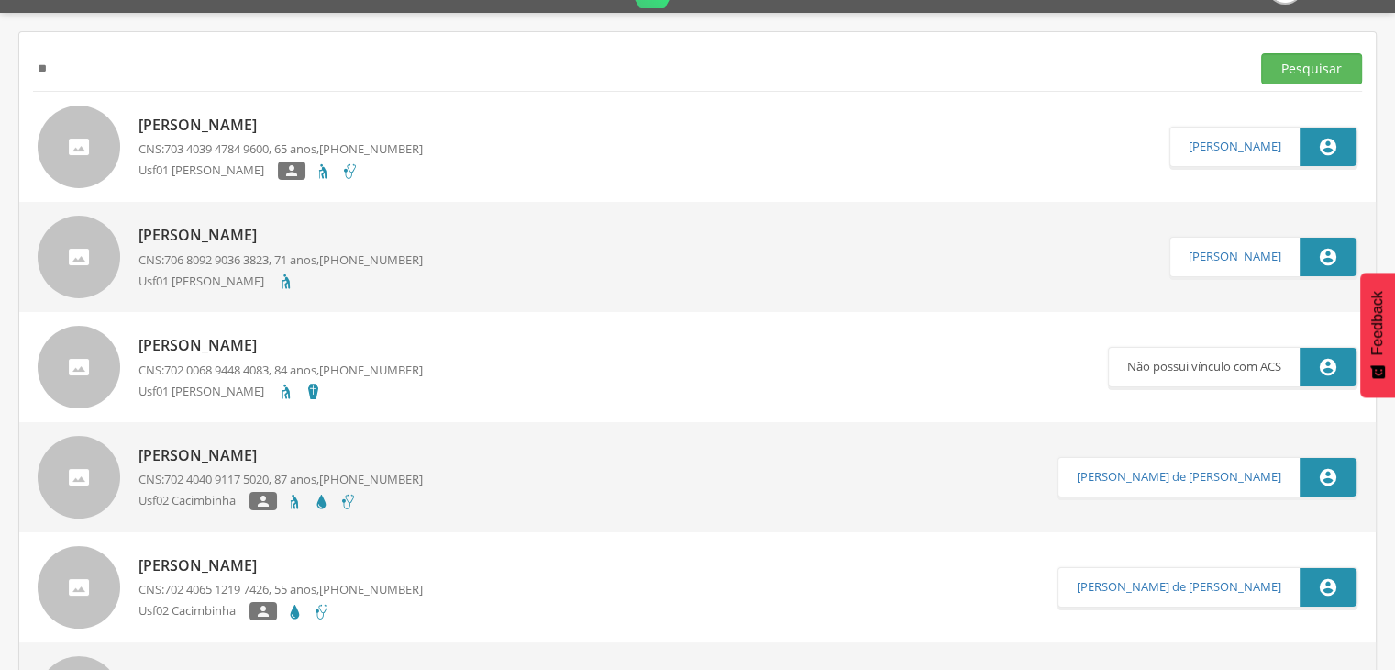
type input "*"
click at [220, 61] on input "text" at bounding box center [638, 68] width 1210 height 31
paste input "**********"
type input "**********"
click at [1261, 53] on button "Pesquisar" at bounding box center [1311, 68] width 101 height 31
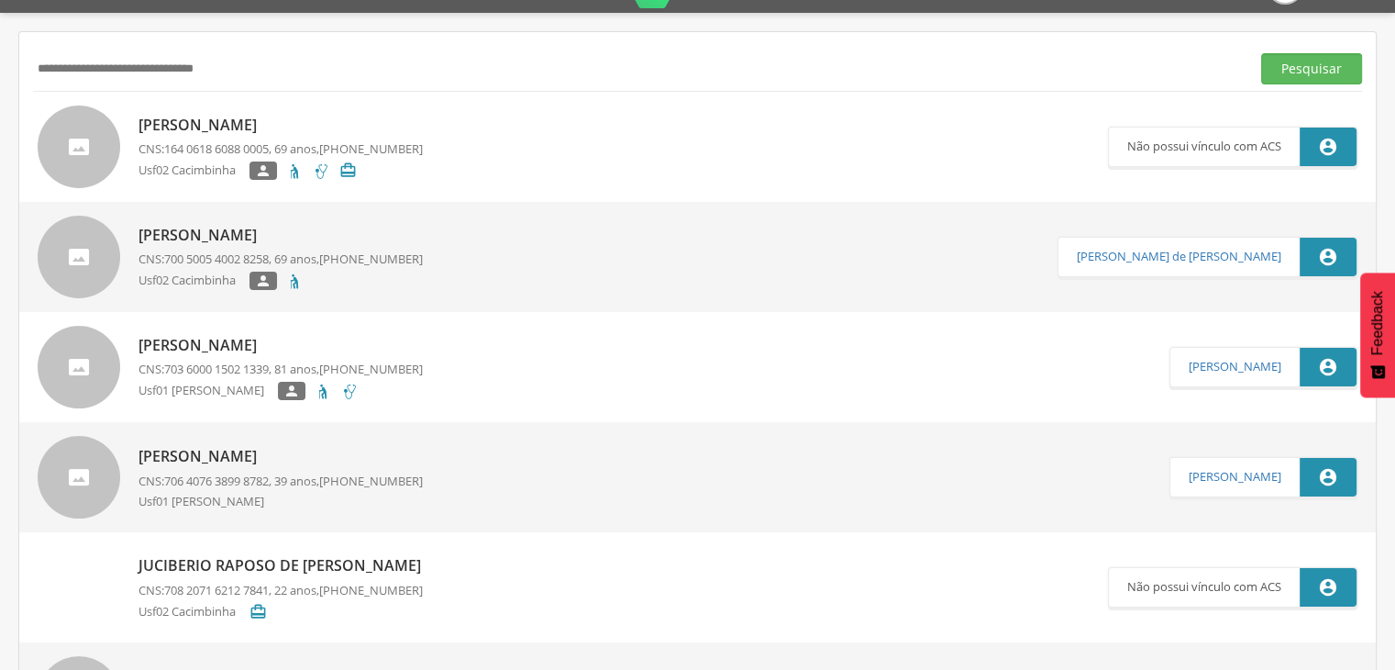
click at [290, 115] on p "[PERSON_NAME]" at bounding box center [281, 125] width 284 height 21
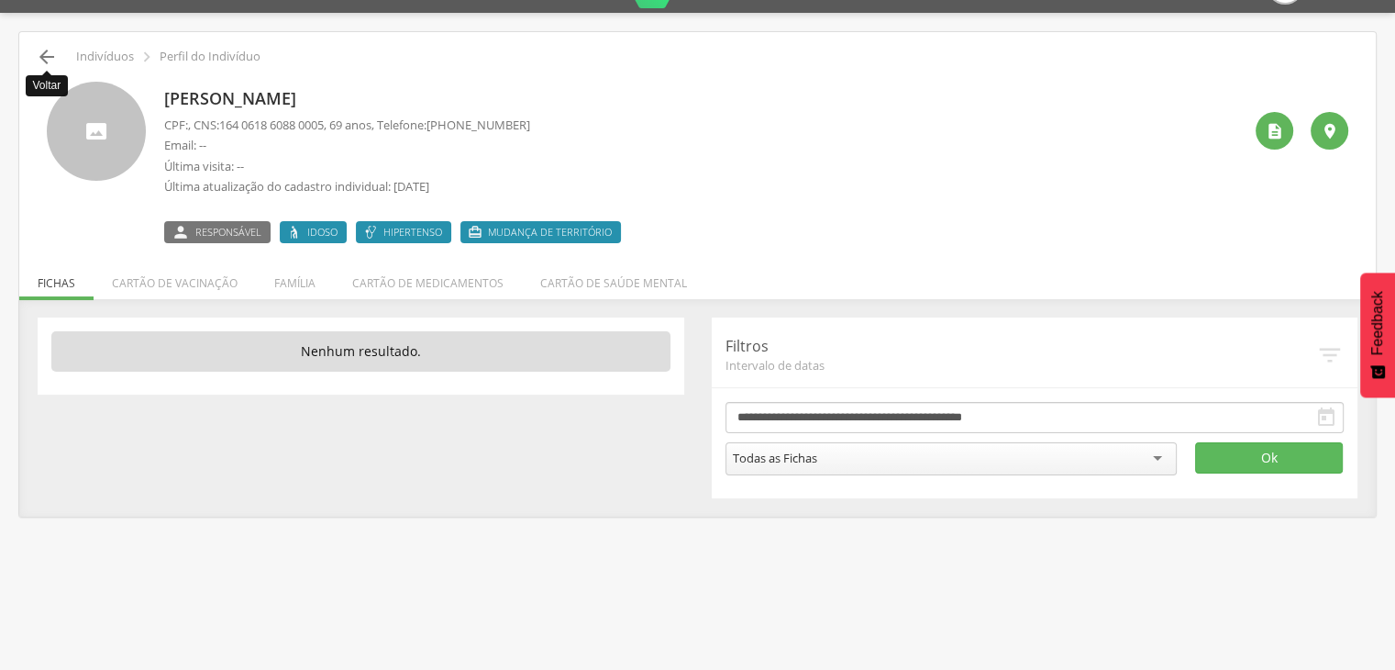
click at [45, 56] on icon "" at bounding box center [47, 57] width 22 height 22
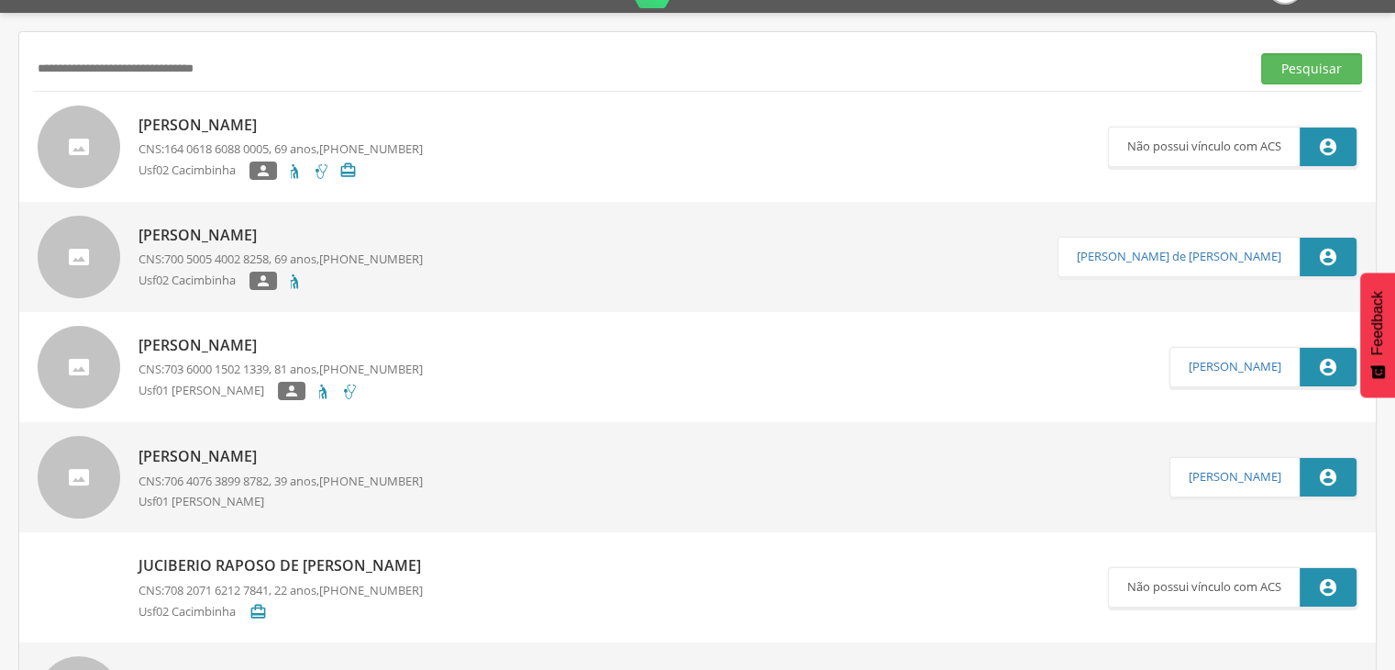
click at [234, 241] on p "[PERSON_NAME]" at bounding box center [281, 235] width 284 height 21
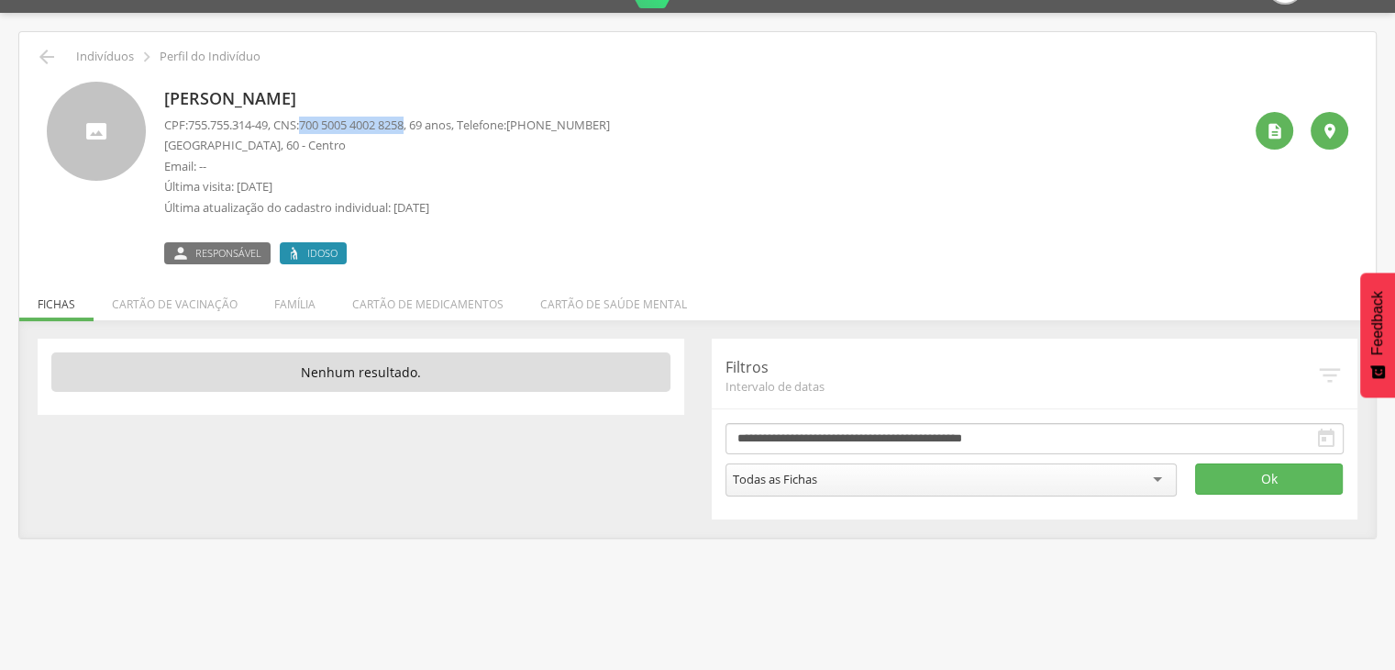
drag, startPoint x: 422, startPoint y: 120, endPoint x: 315, endPoint y: 121, distance: 107.3
click at [315, 121] on span "700 5005 4002 8258" at bounding box center [351, 125] width 105 height 17
drag, startPoint x: 275, startPoint y: 122, endPoint x: 188, endPoint y: 125, distance: 87.2
click at [188, 125] on p "CPF: 755.755.314-49 , CNS: [PHONE_NUMBER] , 69 anos, Telefone: [PHONE_NUMBER]" at bounding box center [387, 125] width 446 height 17
click at [48, 52] on icon "" at bounding box center [47, 57] width 22 height 22
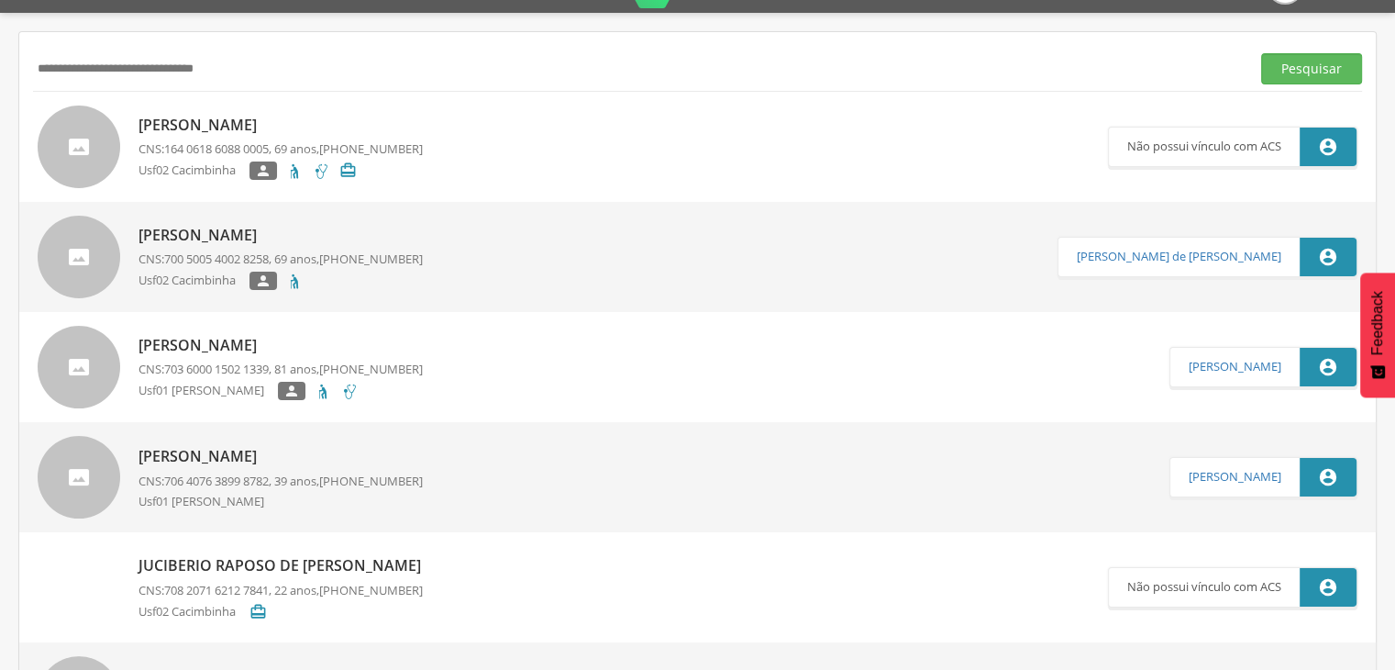
drag, startPoint x: 303, startPoint y: 71, endPoint x: 0, endPoint y: 55, distance: 303.1
click at [0, 55] on div " Supervisão  Distritos  Ubs Coordenador: - São João do Tigre / [GEOGRAPHIC_D…" at bounding box center [697, 348] width 1395 height 670
click at [56, 68] on input "text" at bounding box center [638, 68] width 1210 height 31
paste input "**********"
click at [1261, 53] on button "Pesquisar" at bounding box center [1311, 68] width 101 height 31
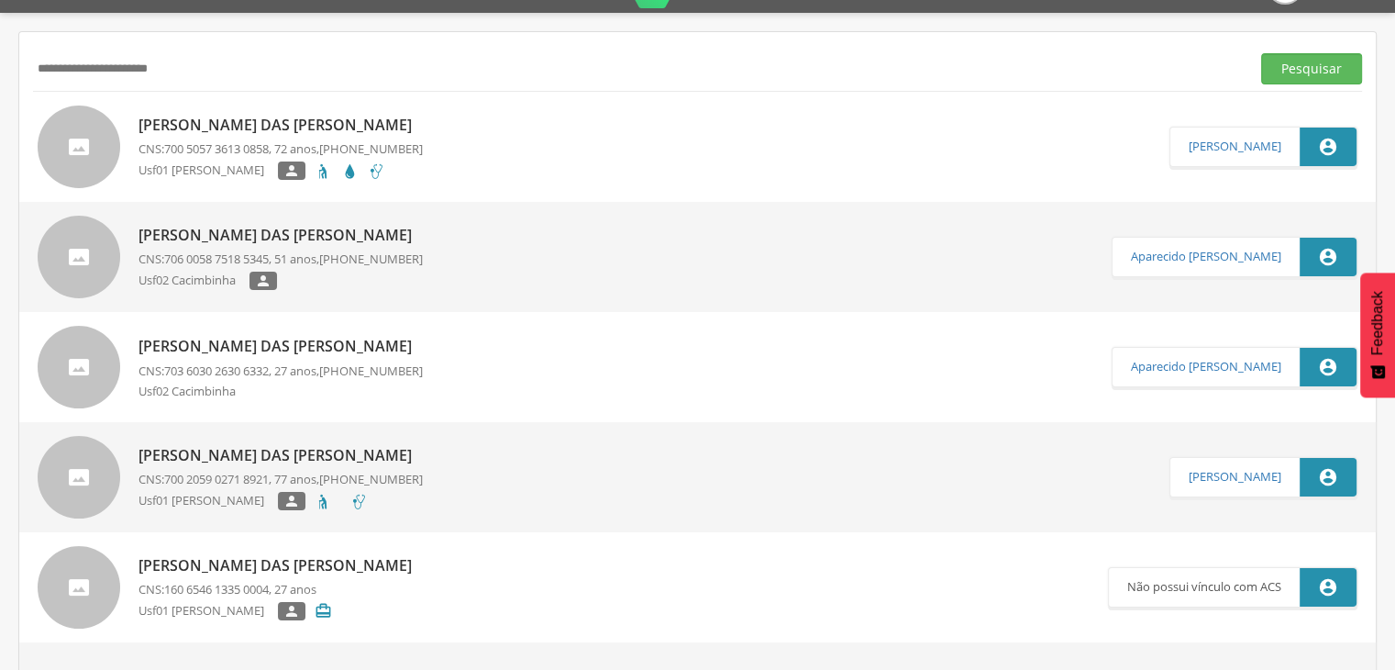
drag, startPoint x: 220, startPoint y: 243, endPoint x: 220, endPoint y: 305, distance: 61.5
click at [220, 243] on p "[PERSON_NAME] das [PERSON_NAME]" at bounding box center [281, 235] width 284 height 21
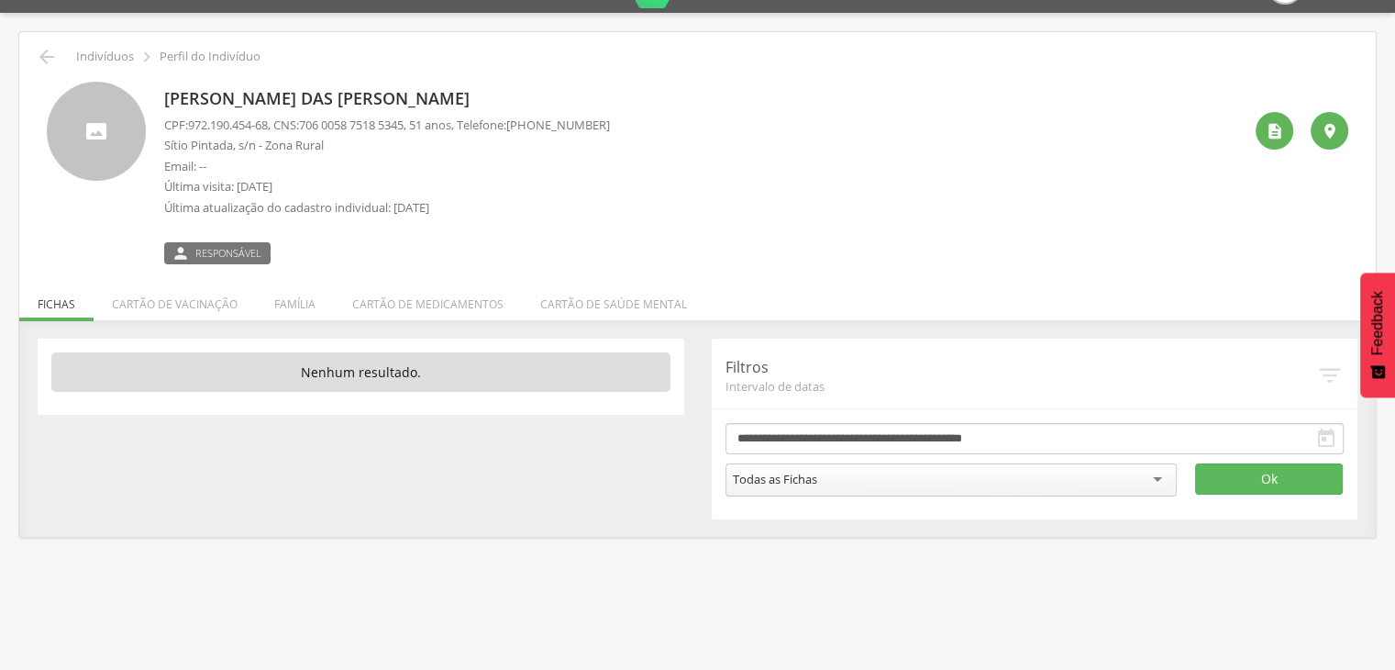
click at [44, 44] on div " Indivíduos  Perfil do Indivíduo [PERSON_NAME] CPF: 972.190.454-68 , CNS: [PH…" at bounding box center [697, 284] width 1357 height 505
click at [44, 54] on icon "" at bounding box center [47, 57] width 22 height 22
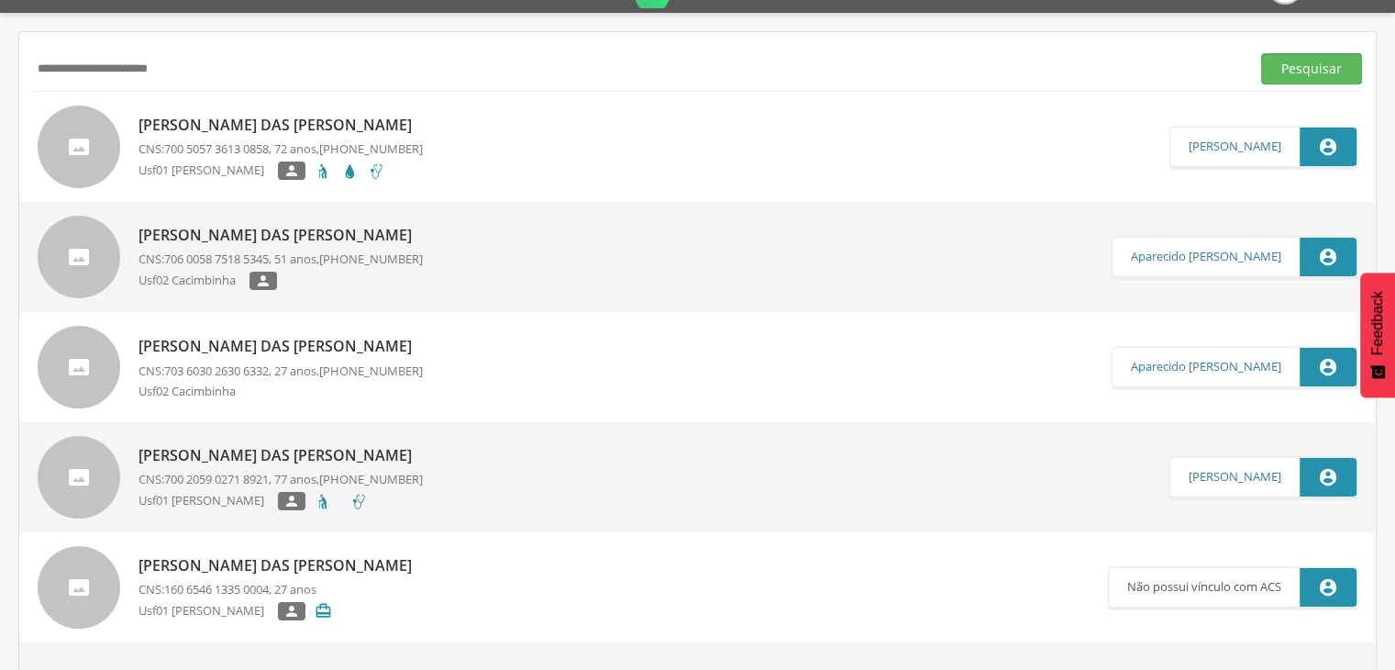
click at [1261, 53] on button "Pesquisar" at bounding box center [1311, 68] width 101 height 31
click at [464, 143] on link "[PERSON_NAME] das Gracas Gomes CNS: 700 5057 3613 0858 , 72 anos, [PHONE_NUMBER…" at bounding box center [604, 146] width 1132 height 83
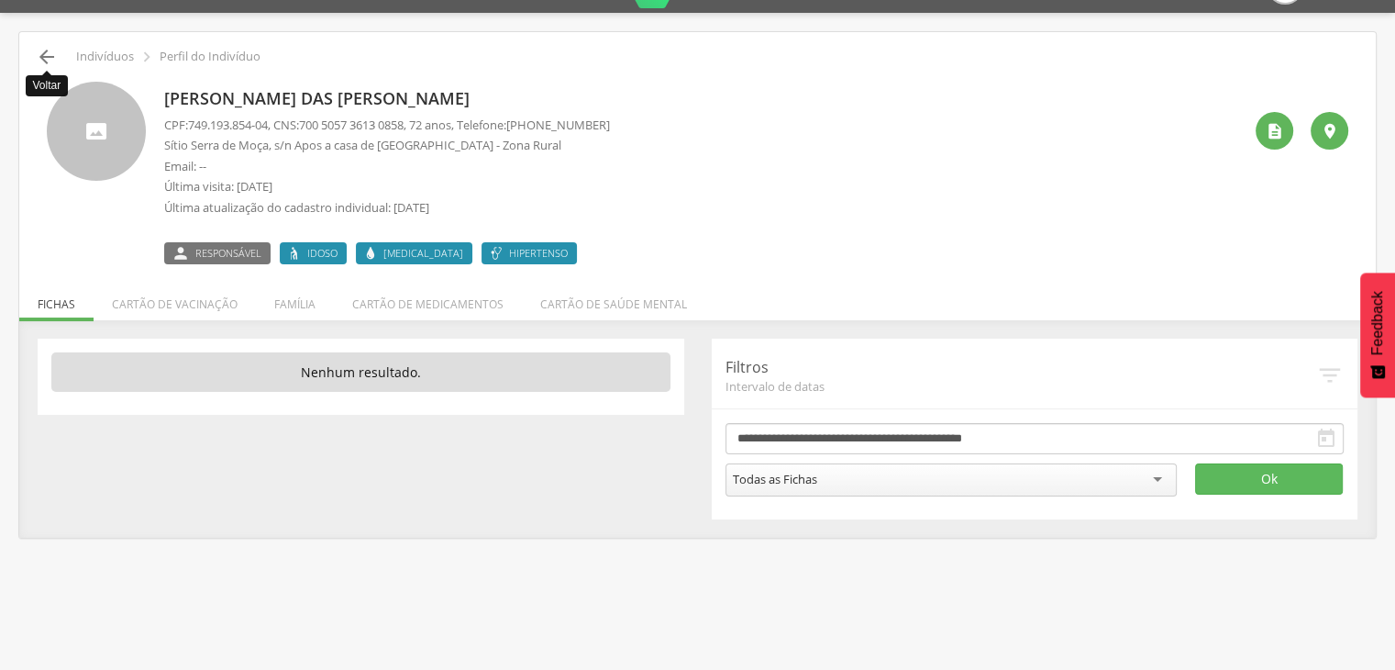
click at [50, 50] on icon "" at bounding box center [47, 57] width 22 height 22
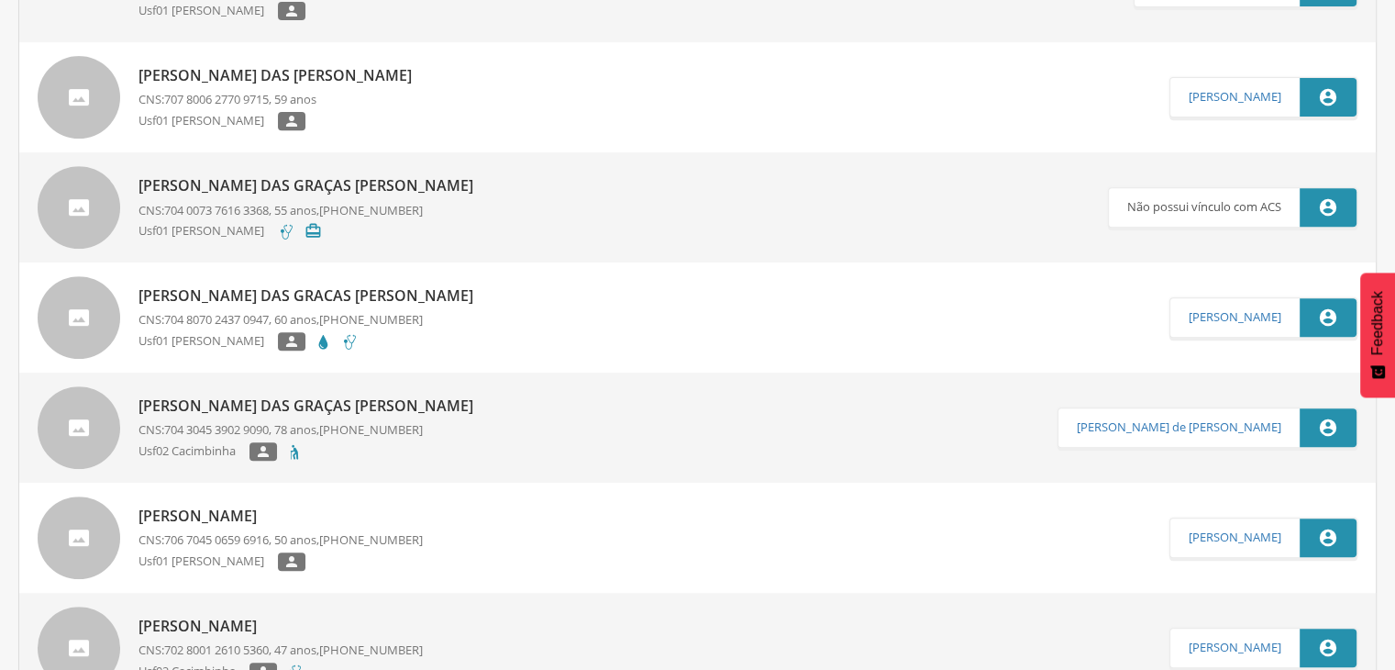
scroll to position [763, 0]
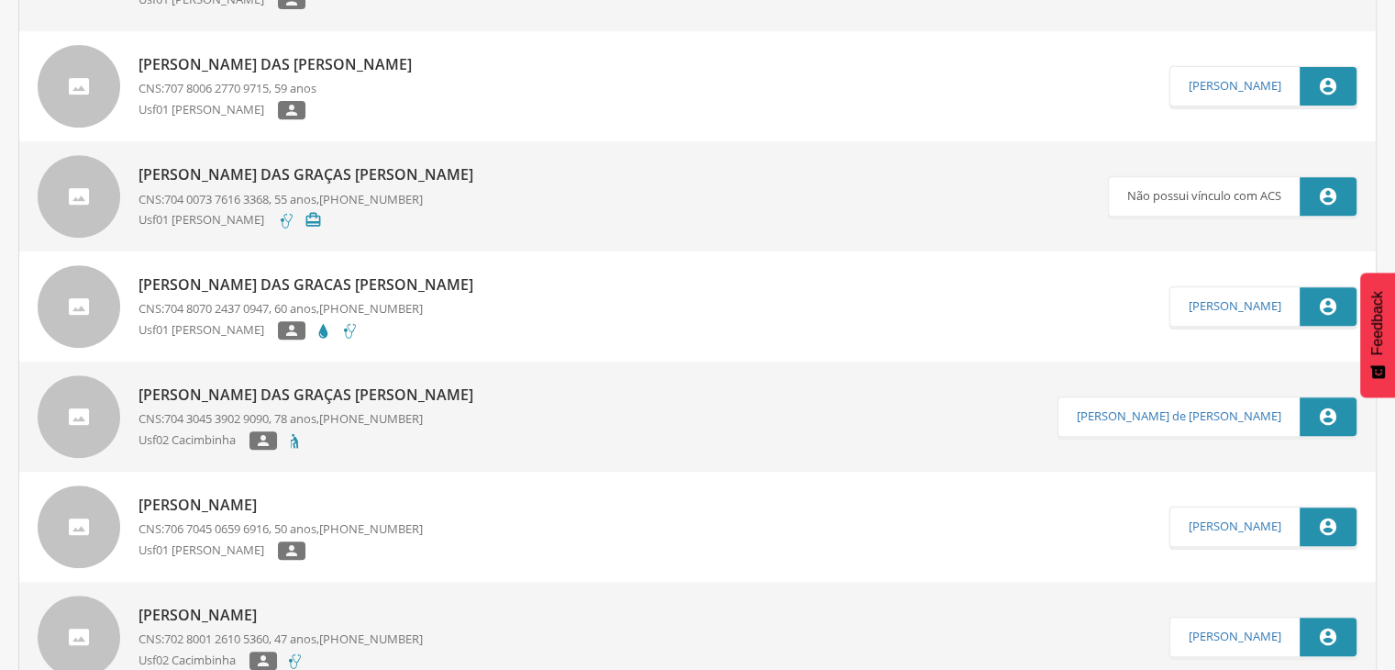
click at [236, 397] on p "[PERSON_NAME] das Graças [PERSON_NAME]" at bounding box center [311, 394] width 344 height 21
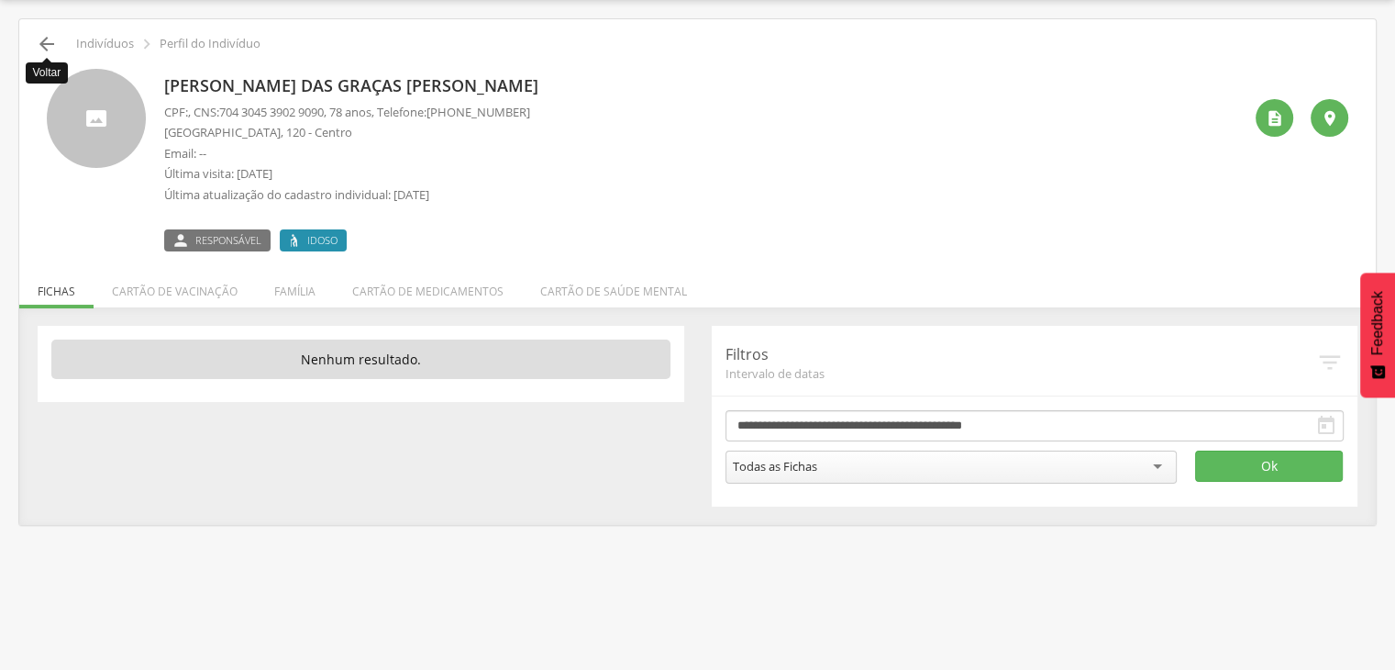
click at [47, 39] on icon "" at bounding box center [47, 44] width 22 height 22
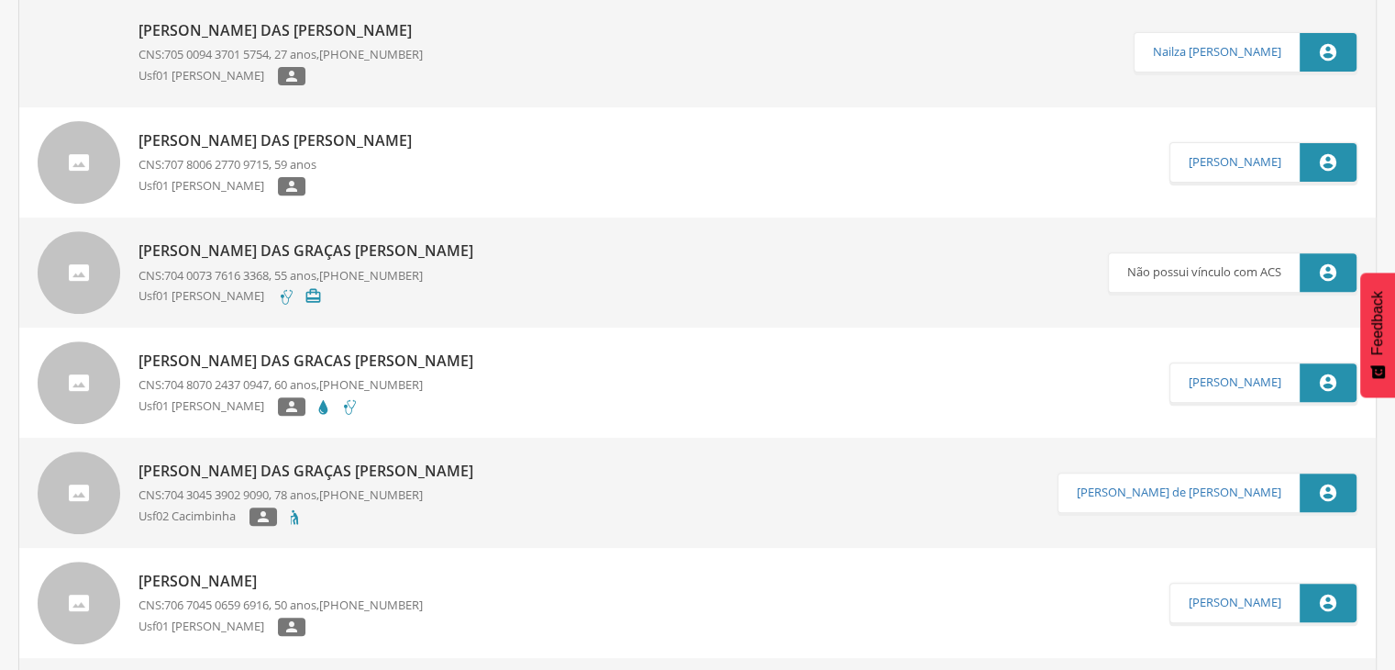
scroll to position [691, 0]
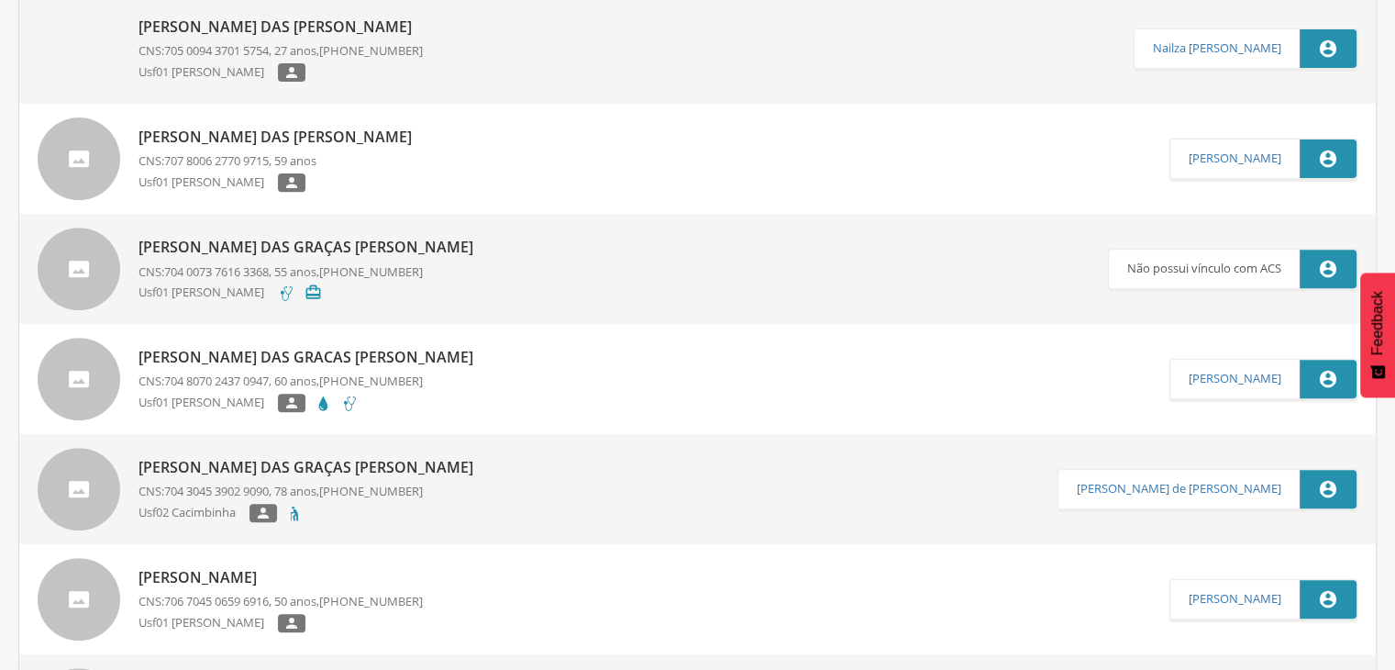
click at [250, 459] on p "[PERSON_NAME] das Graças [PERSON_NAME]" at bounding box center [311, 467] width 344 height 21
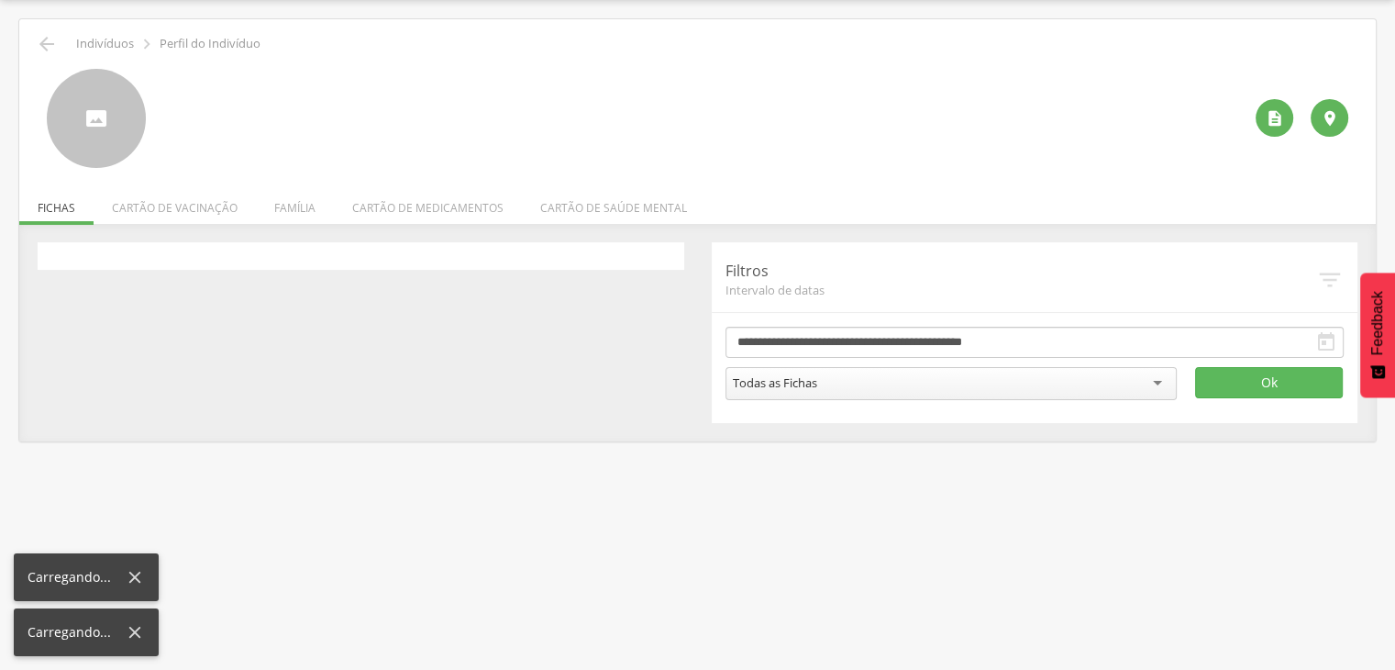
scroll to position [55, 0]
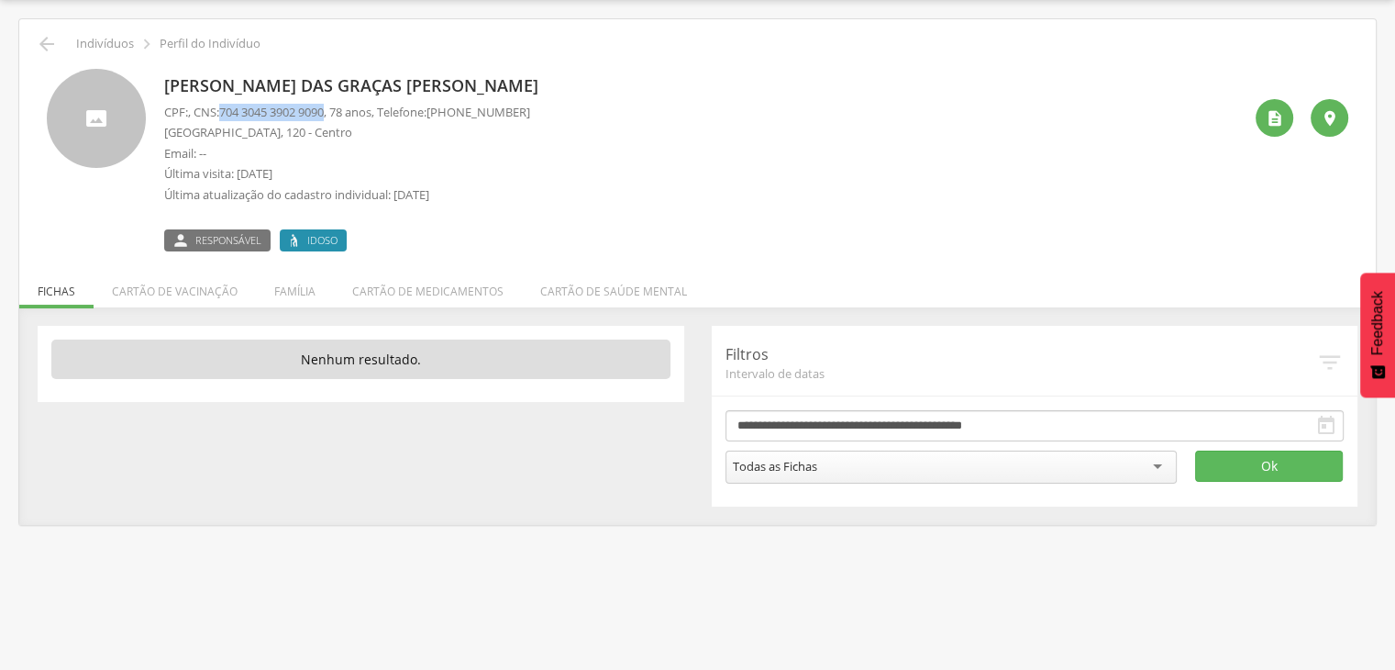
drag, startPoint x: 338, startPoint y: 107, endPoint x: 228, endPoint y: 108, distance: 109.2
click at [228, 108] on span "704 3045 3902 9090" at bounding box center [271, 112] width 105 height 17
click at [258, 115] on span "704 3045 3902 9090" at bounding box center [271, 112] width 105 height 17
drag, startPoint x: 224, startPoint y: 111, endPoint x: 335, endPoint y: 118, distance: 111.2
click at [335, 118] on p "CPF: , CNS: [PHONE_NUMBER] , 78 anos, Telefone: [PHONE_NUMBER]" at bounding box center [347, 112] width 366 height 17
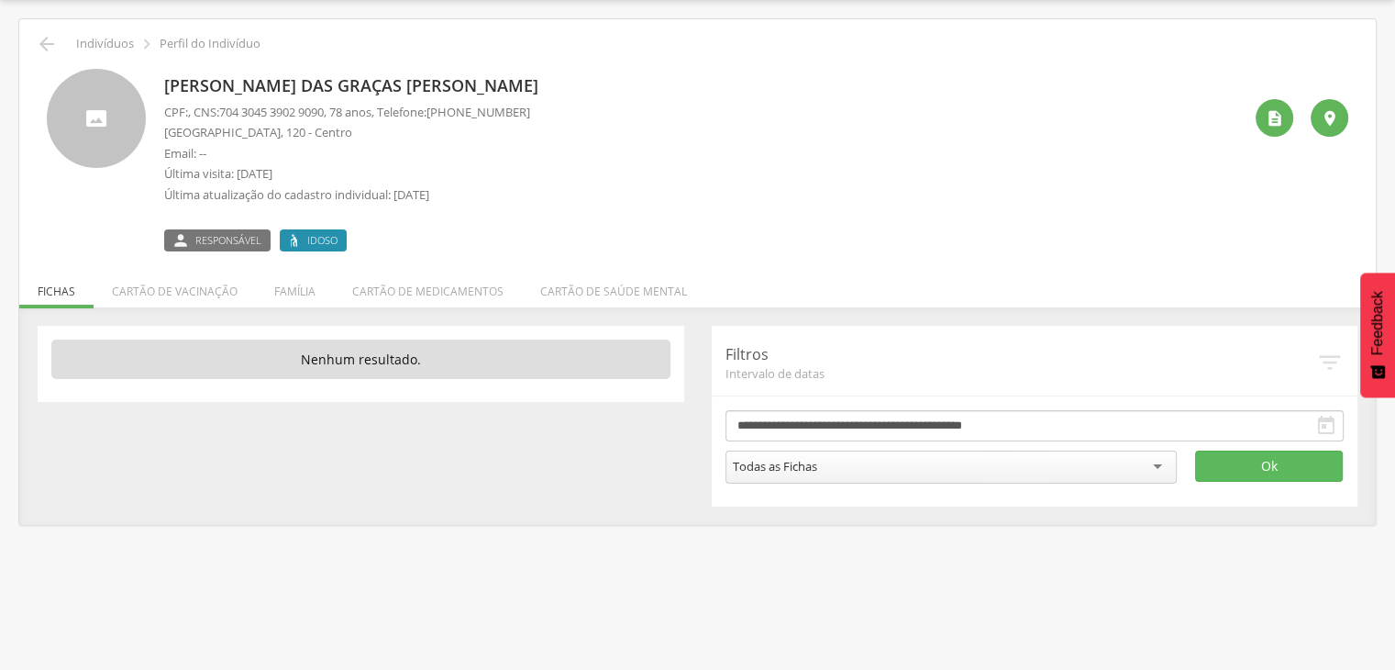
click at [59, 43] on div " Indivíduos  Perfil do Indivíduo" at bounding box center [697, 44] width 1329 height 22
click at [50, 43] on icon "" at bounding box center [47, 44] width 22 height 22
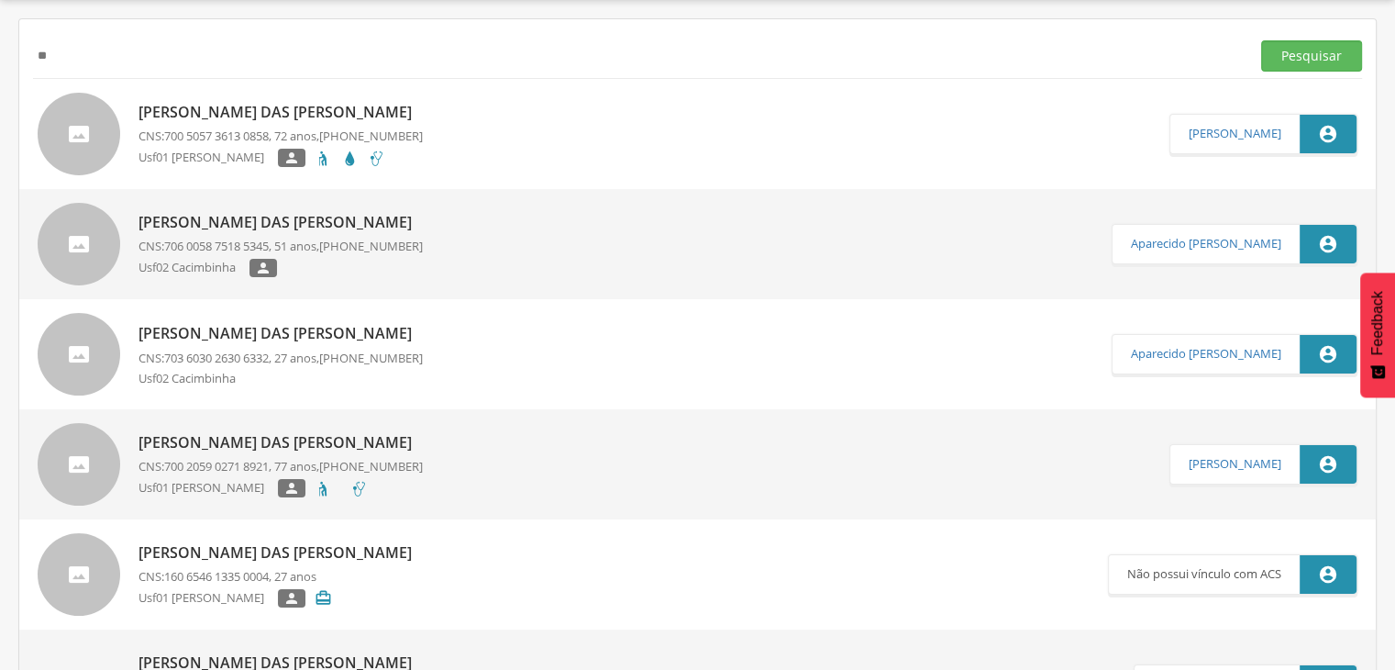
type input "*"
click at [248, 51] on input "text" at bounding box center [638, 55] width 1210 height 31
paste input "**********"
click at [1261, 40] on button "Pesquisar" at bounding box center [1311, 55] width 101 height 31
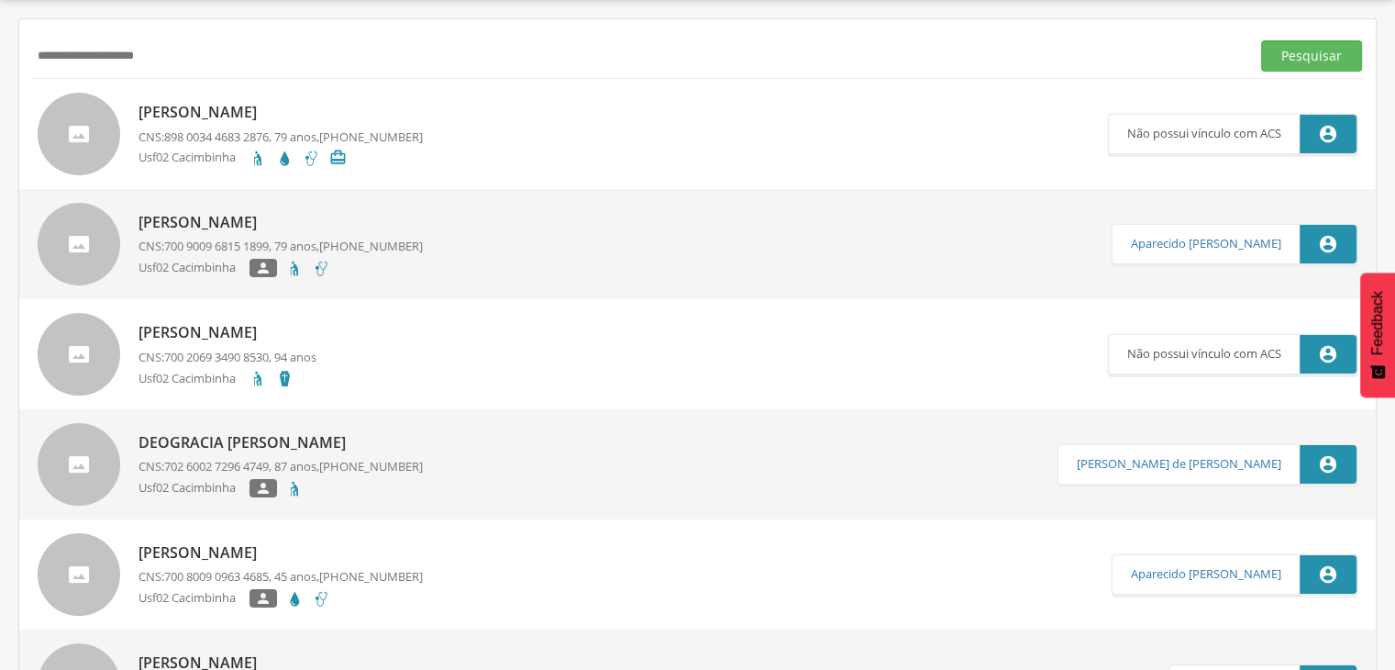
click at [202, 109] on p "[PERSON_NAME]" at bounding box center [281, 112] width 284 height 21
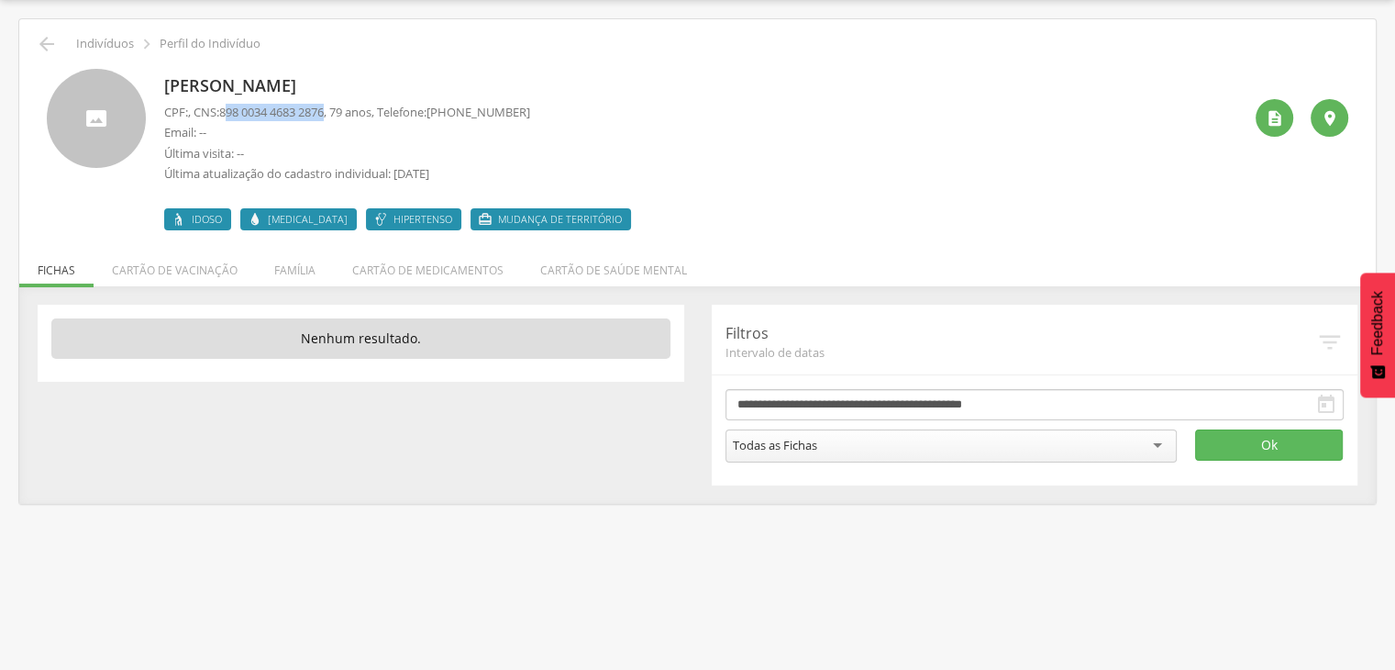
drag, startPoint x: 338, startPoint y: 106, endPoint x: 231, endPoint y: 110, distance: 106.5
click at [231, 110] on span "898 0034 4683 2876" at bounding box center [271, 112] width 105 height 17
click at [422, 83] on p "[PERSON_NAME]" at bounding box center [402, 86] width 476 height 24
click at [51, 42] on icon "" at bounding box center [47, 44] width 22 height 22
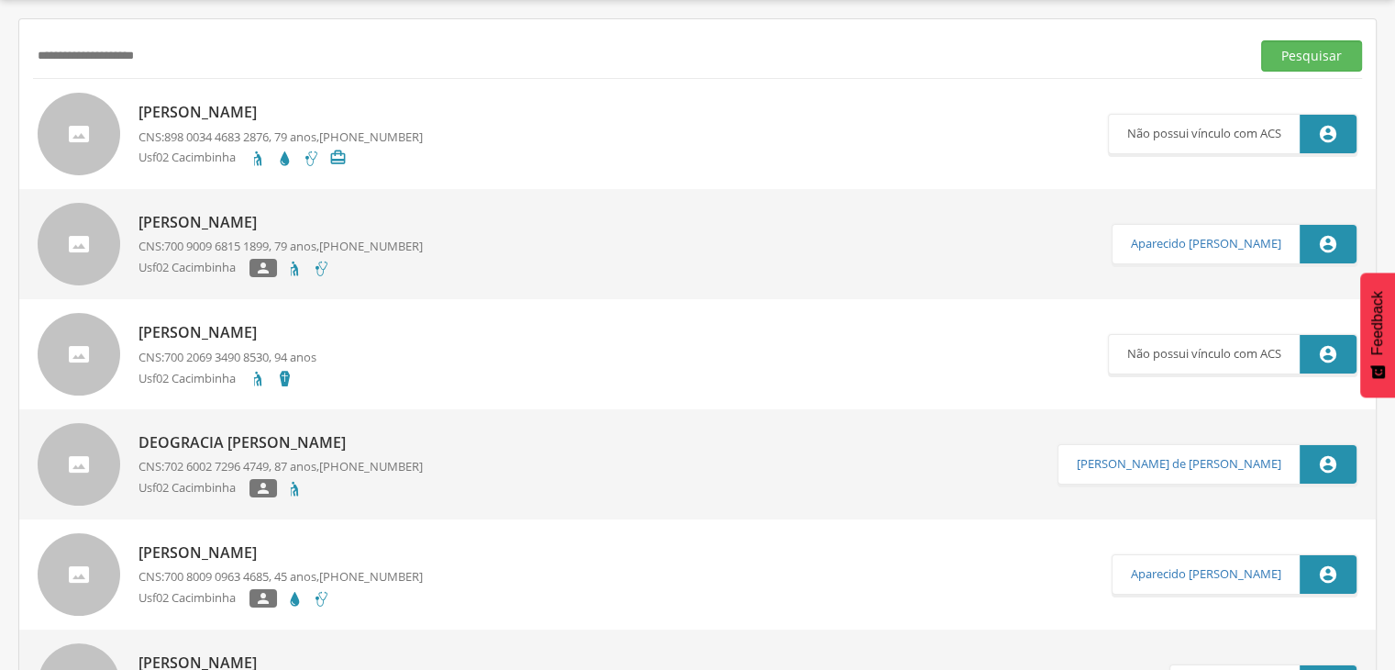
click at [175, 228] on p "[PERSON_NAME]" at bounding box center [281, 222] width 284 height 21
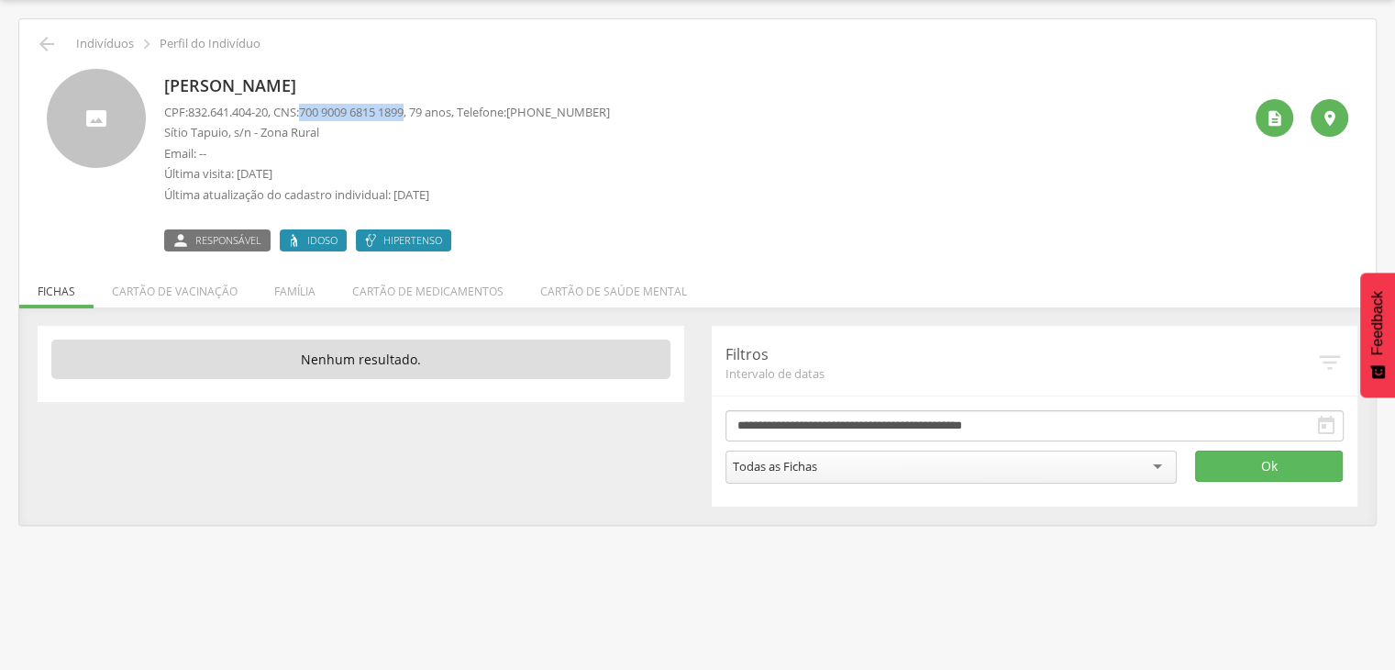
drag, startPoint x: 421, startPoint y: 111, endPoint x: 312, endPoint y: 110, distance: 109.2
click at [312, 110] on span "700 9009 6815 1899" at bounding box center [351, 112] width 105 height 17
drag, startPoint x: 275, startPoint y: 111, endPoint x: 188, endPoint y: 103, distance: 87.5
click at [188, 104] on p "CPF: 832.641.404-20 , CNS: [PHONE_NUMBER] , 79 anos, Telefone: [PHONE_NUMBER]" at bounding box center [387, 112] width 446 height 17
click at [51, 46] on icon "" at bounding box center [47, 44] width 22 height 22
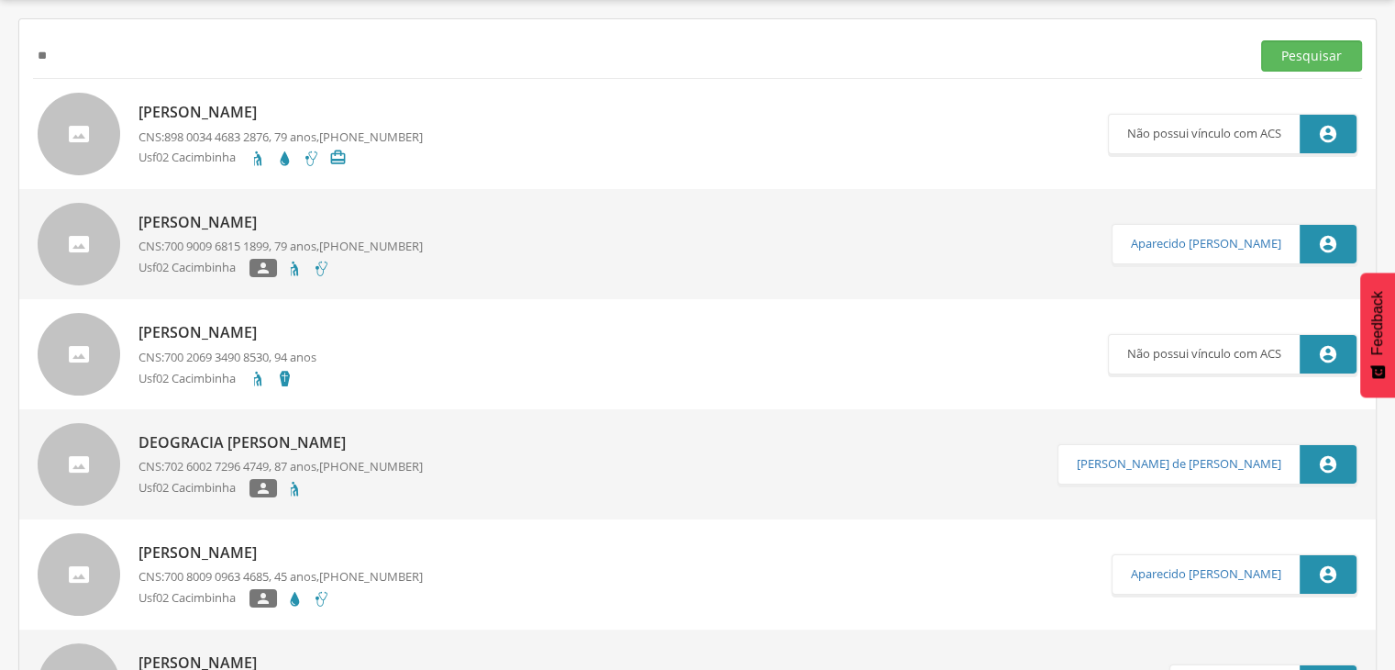
type input "*"
click at [194, 56] on input "text" at bounding box center [638, 55] width 1210 height 31
paste input "**********"
click at [1261, 40] on button "Pesquisar" at bounding box center [1311, 55] width 101 height 31
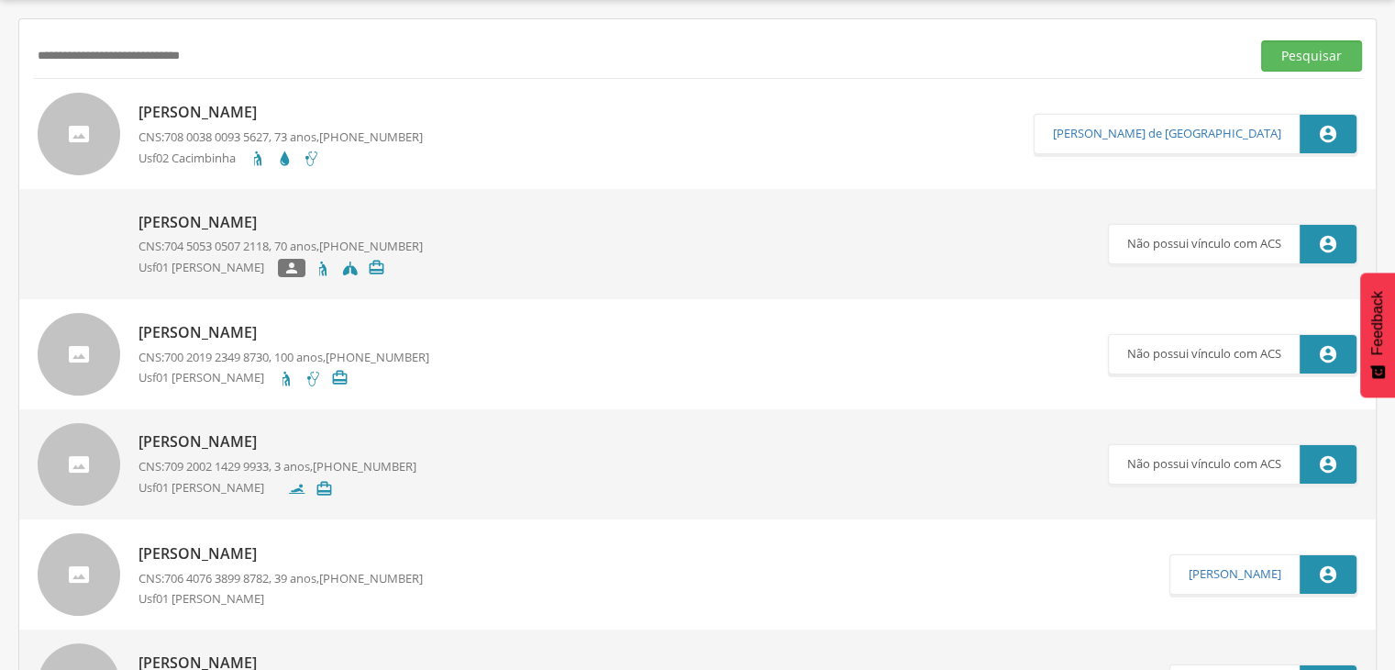
click at [382, 113] on p "[PERSON_NAME]" at bounding box center [281, 112] width 284 height 21
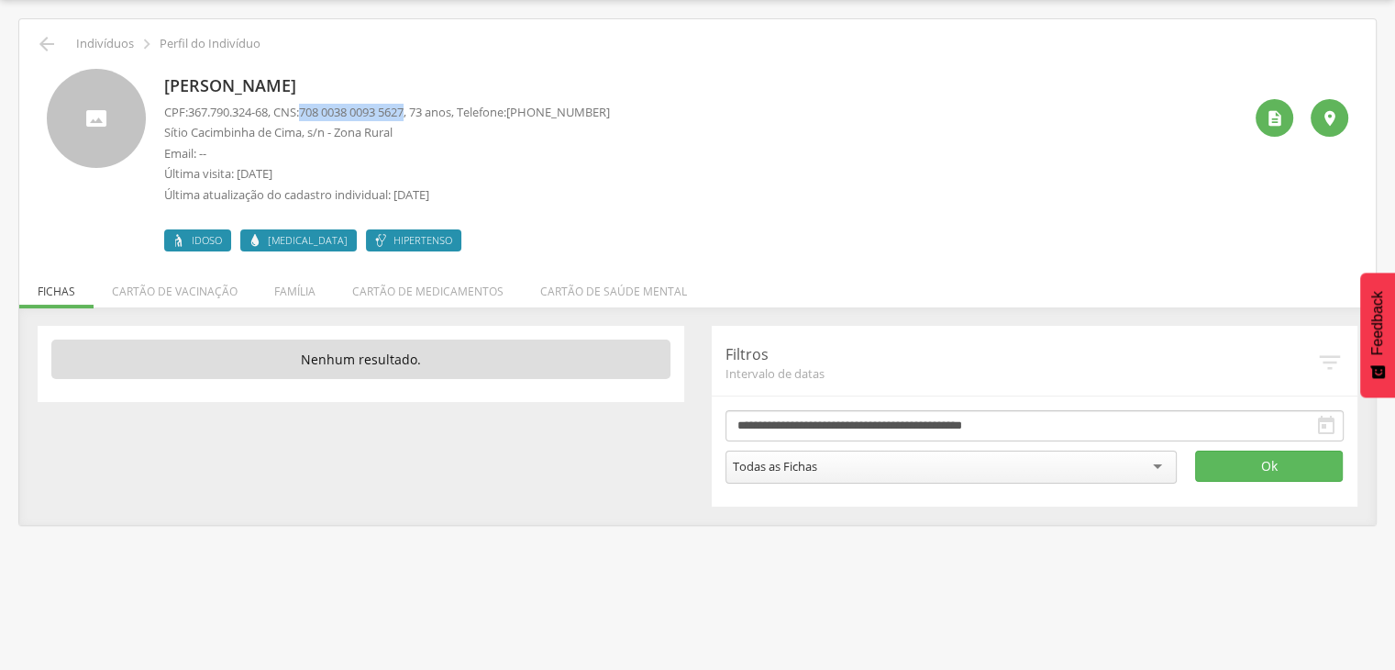
drag, startPoint x: 420, startPoint y: 108, endPoint x: 312, endPoint y: 111, distance: 108.3
click at [312, 111] on span "708 0038 0093 5627" at bounding box center [351, 112] width 105 height 17
drag, startPoint x: 274, startPoint y: 111, endPoint x: 194, endPoint y: 116, distance: 80.9
click at [194, 116] on span "367.790.324-68" at bounding box center [228, 112] width 80 height 17
click at [50, 49] on icon "" at bounding box center [47, 44] width 22 height 22
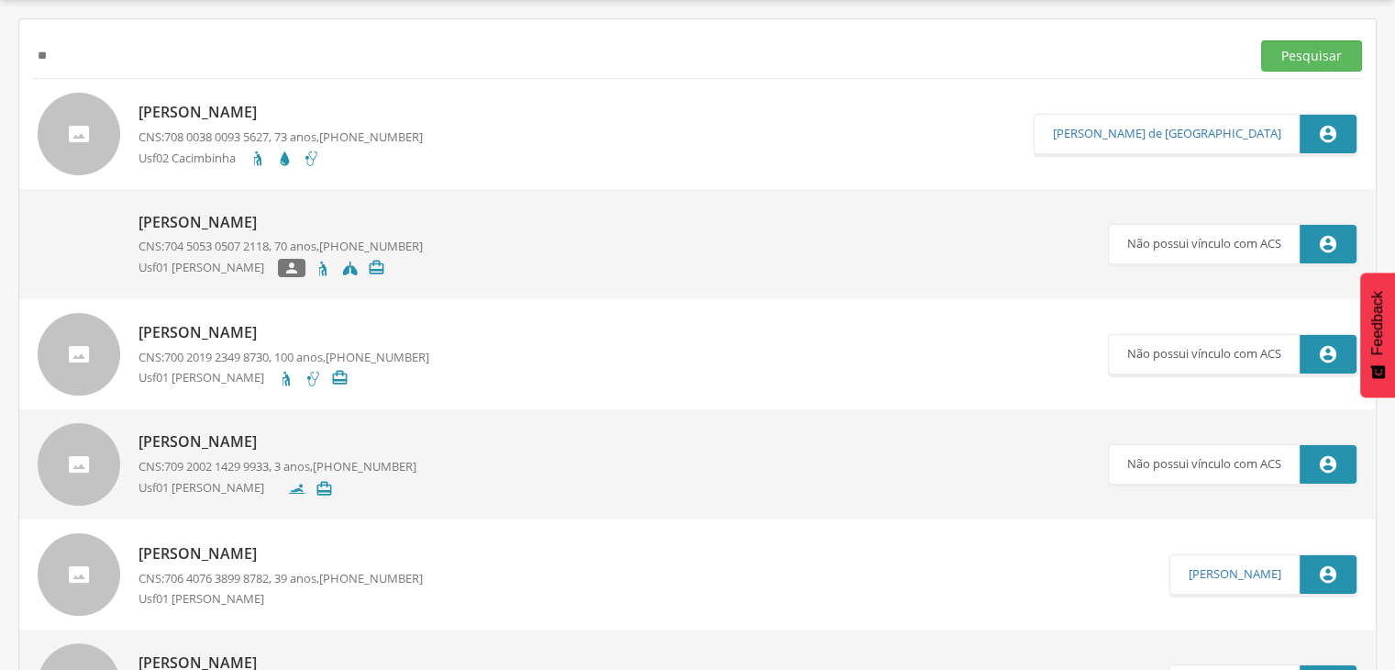
type input "*"
click at [303, 50] on input "text" at bounding box center [638, 55] width 1210 height 31
paste input "**********"
type input "**********"
click at [1261, 40] on button "Pesquisar" at bounding box center [1311, 55] width 101 height 31
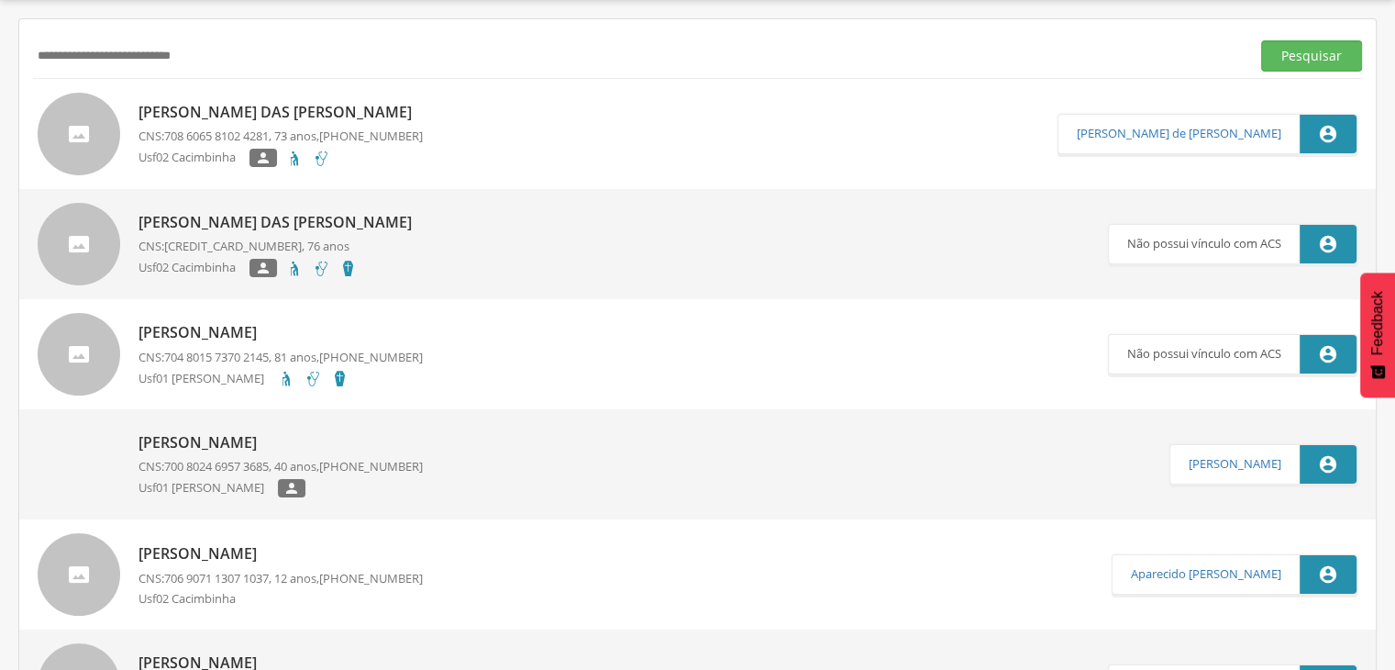
click at [327, 107] on p "[PERSON_NAME] das [PERSON_NAME]" at bounding box center [281, 112] width 284 height 21
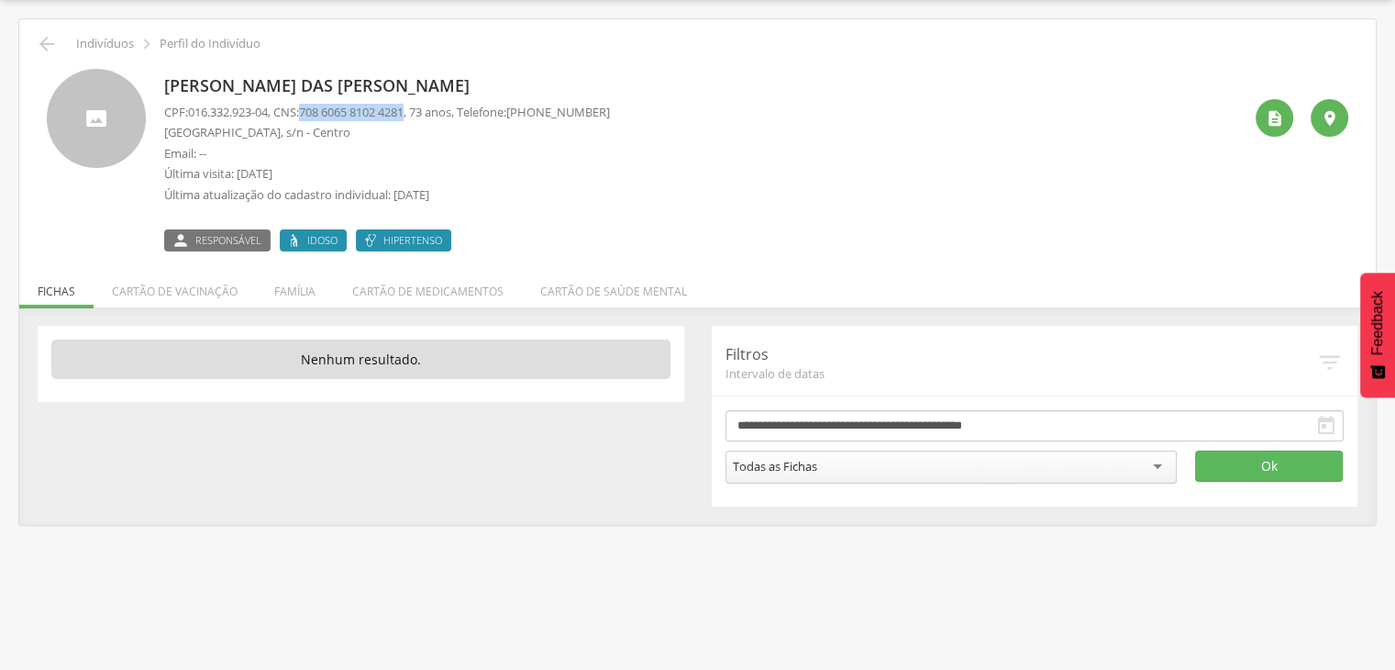
drag, startPoint x: 422, startPoint y: 111, endPoint x: 315, endPoint y: 113, distance: 107.3
click at [315, 113] on span "708 6065 8102 4281" at bounding box center [351, 112] width 105 height 17
drag, startPoint x: 276, startPoint y: 110, endPoint x: 191, endPoint y: 111, distance: 85.3
click at [191, 111] on p "CPF: 016.332.923-04 , CNS: [PHONE_NUMBER] , 73 anos, Telefone: [PHONE_NUMBER]" at bounding box center [387, 112] width 446 height 17
